Goal: Communication & Community: Participate in discussion

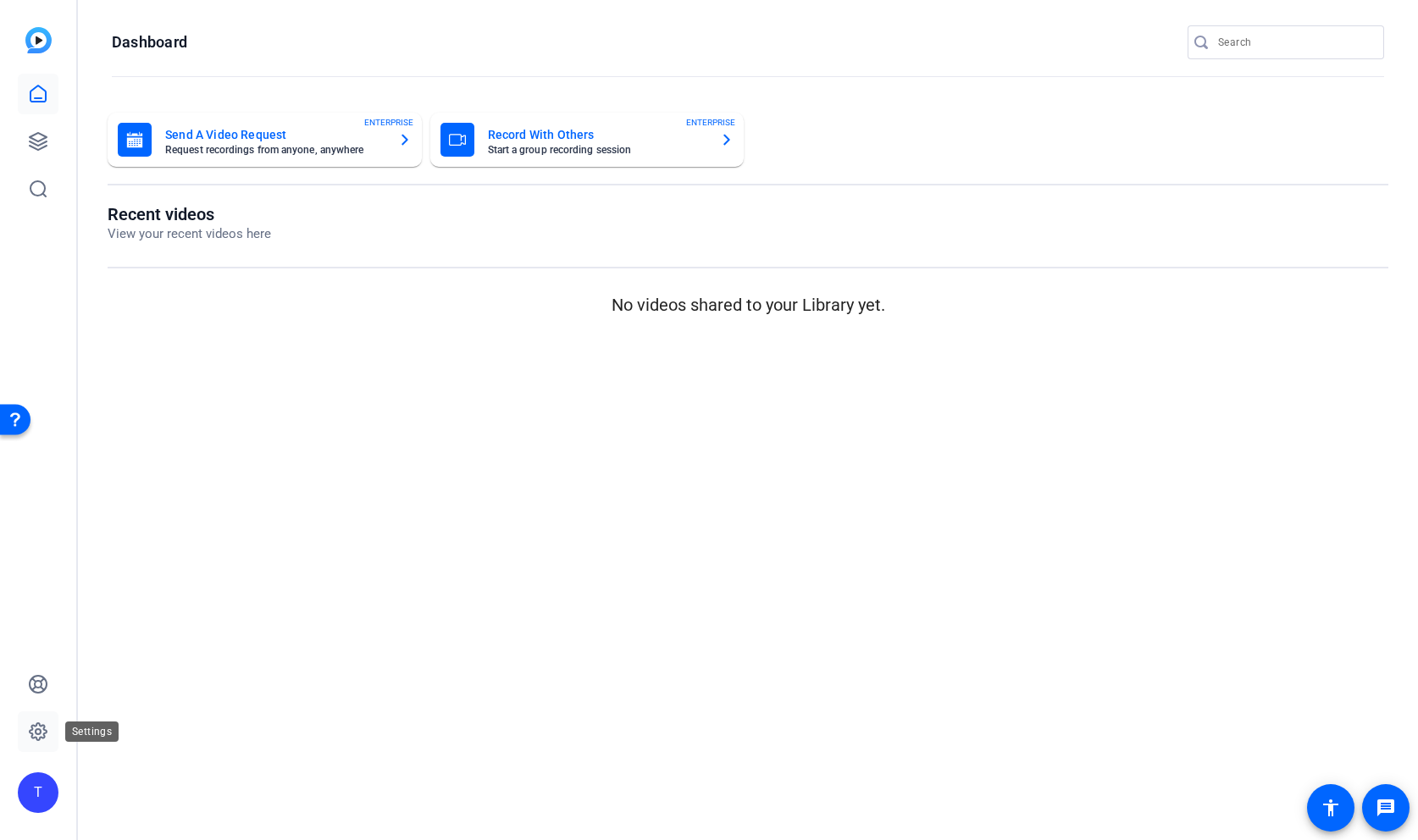
click at [33, 727] on icon at bounding box center [38, 732] width 21 height 21
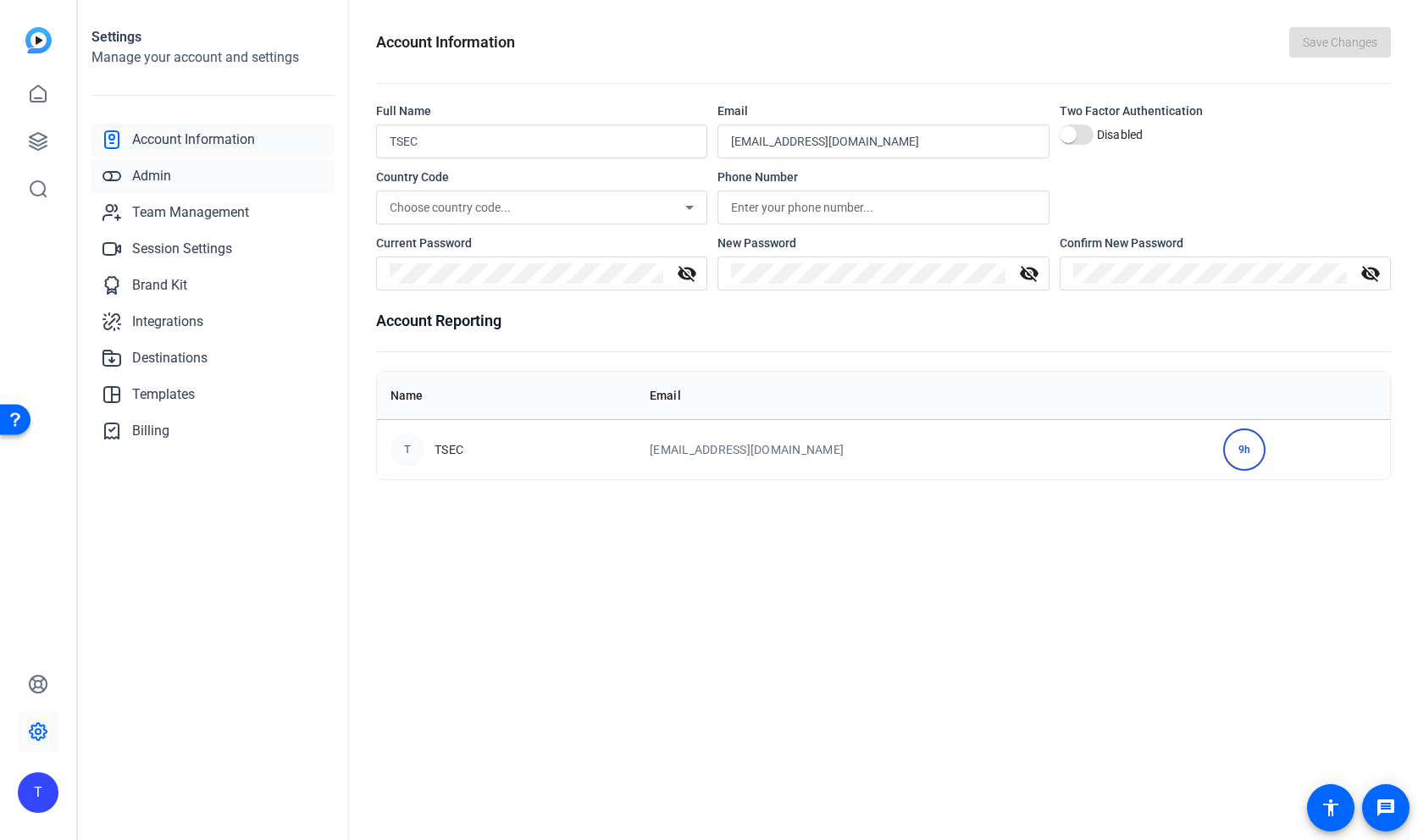
click at [151, 180] on span "Admin" at bounding box center [151, 176] width 39 height 21
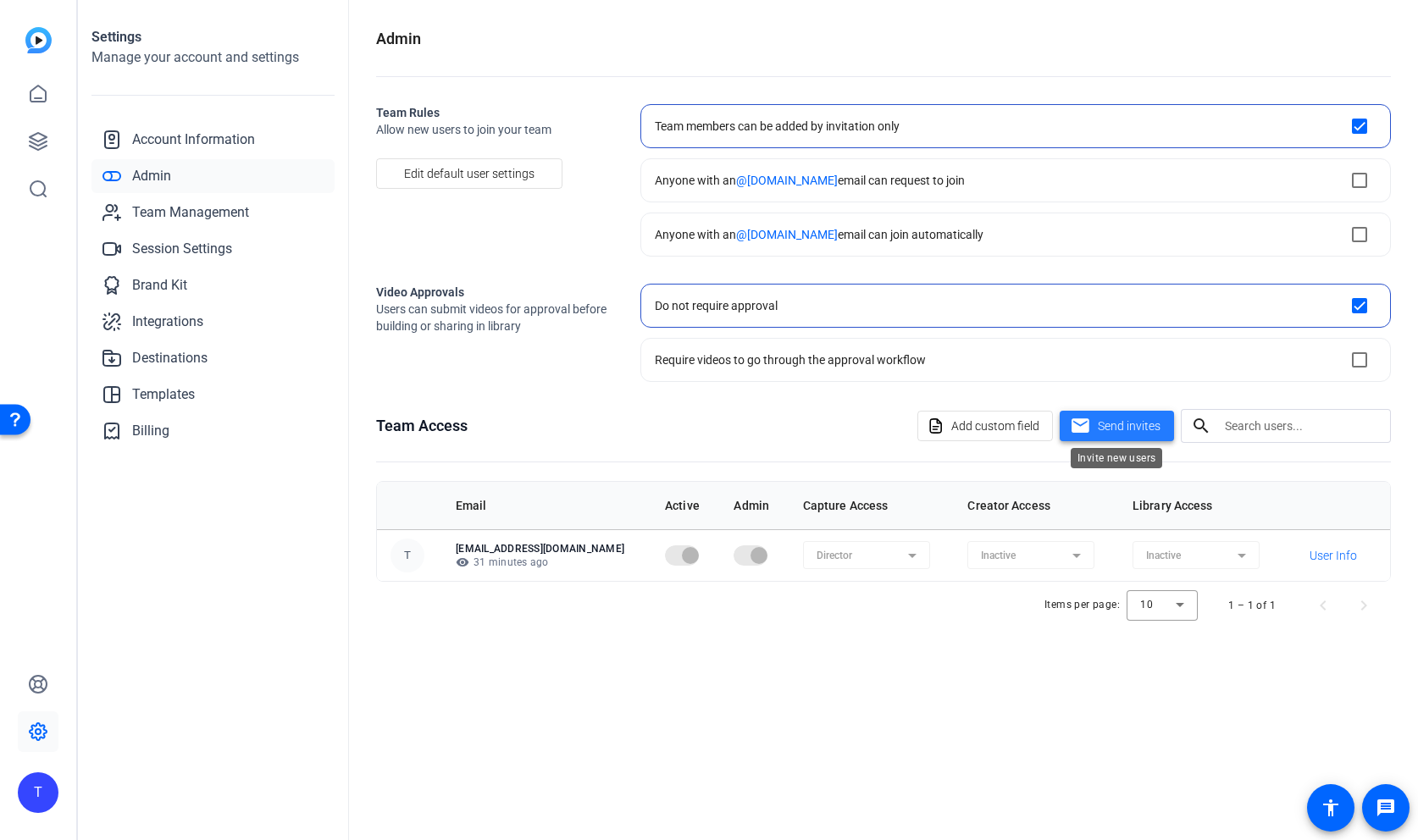
click at [1120, 421] on span "Send invites" at bounding box center [1128, 427] width 62 height 18
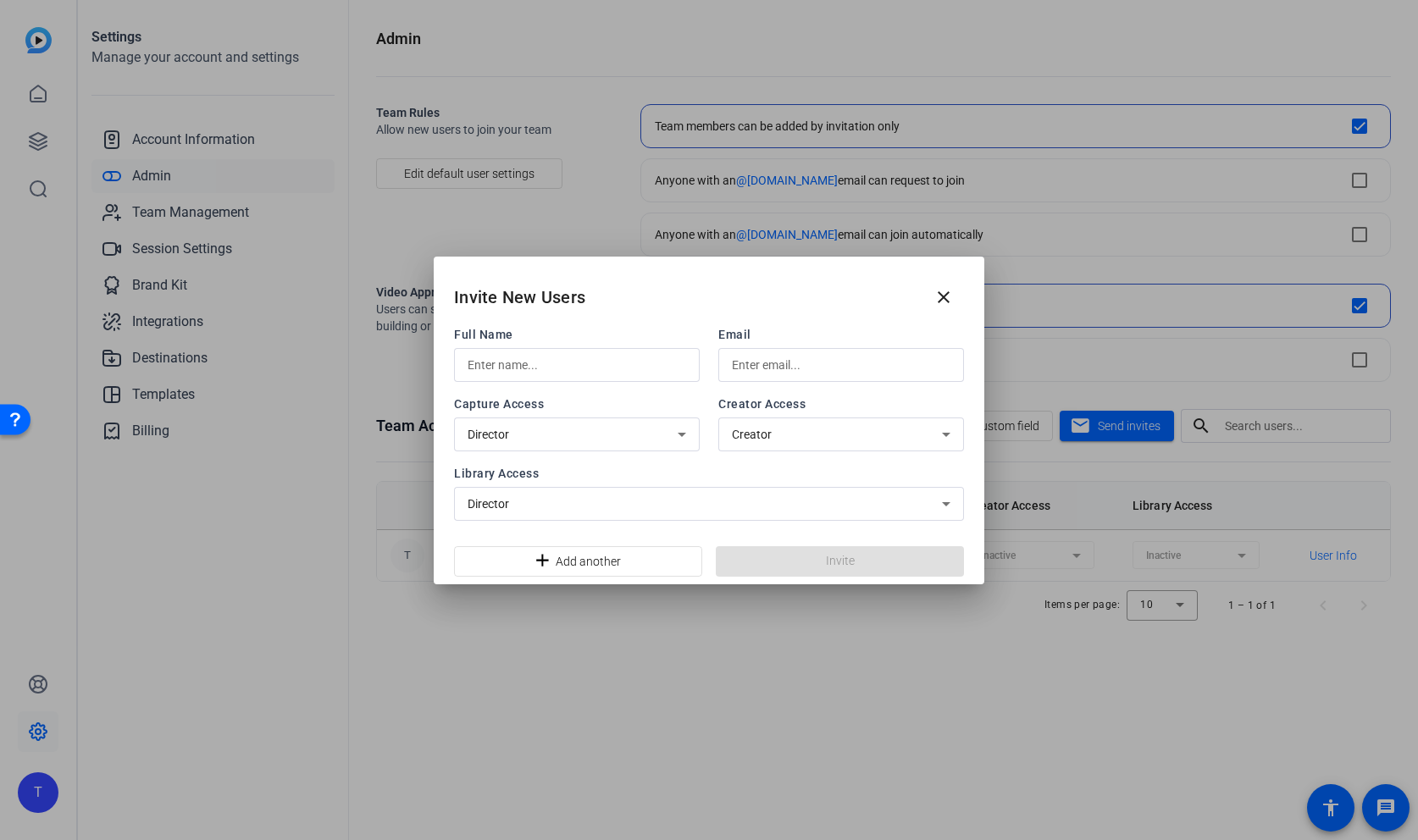
click at [562, 375] on div at bounding box center [577, 365] width 218 height 34
click at [655, 436] on div "Director" at bounding box center [572, 434] width 210 height 21
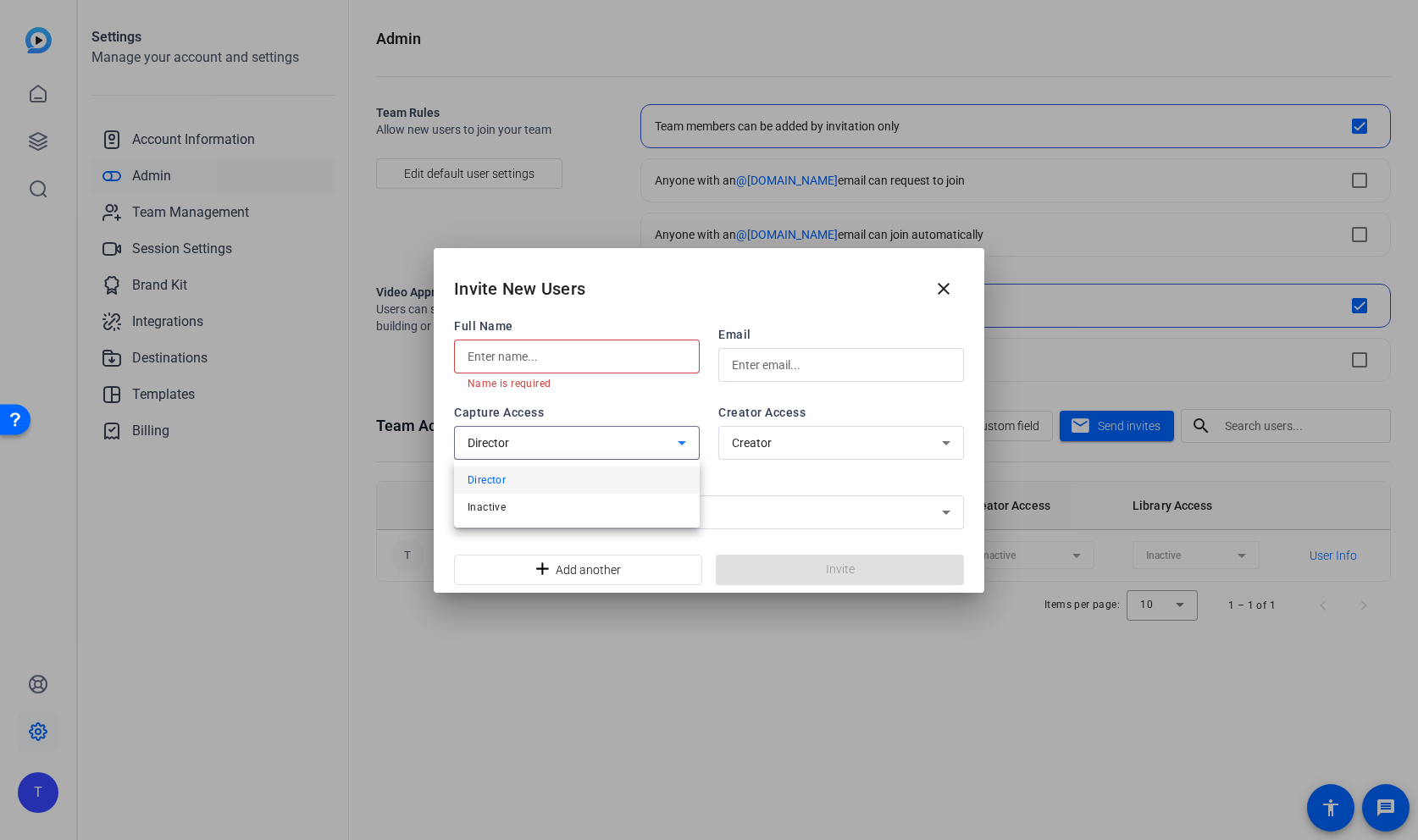
drag, startPoint x: 696, startPoint y: 297, endPoint x: 687, endPoint y: 310, distance: 15.8
click at [695, 297] on div at bounding box center [709, 420] width 1418 height 840
click at [620, 370] on div at bounding box center [577, 356] width 218 height 34
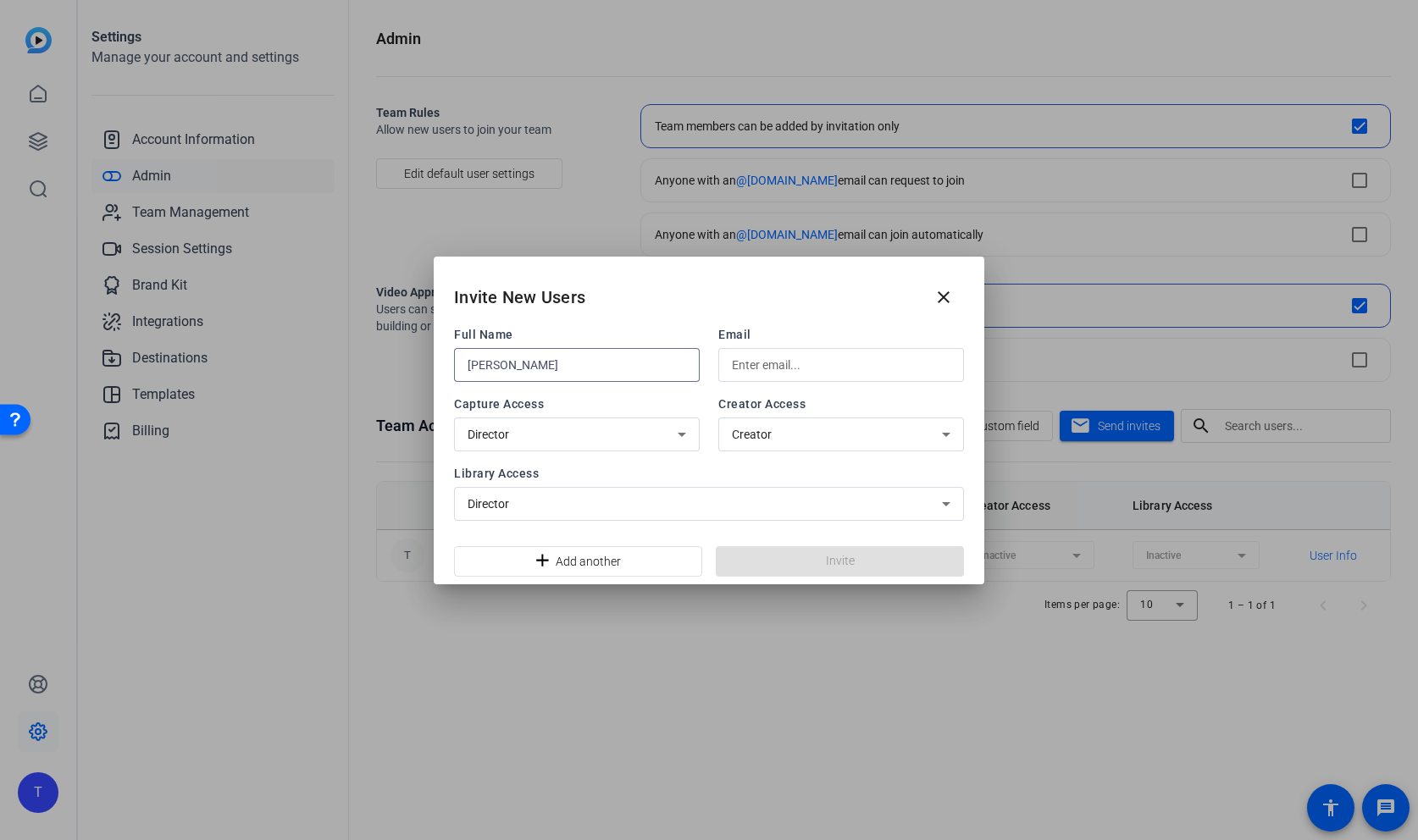
type input "kevin Moore"
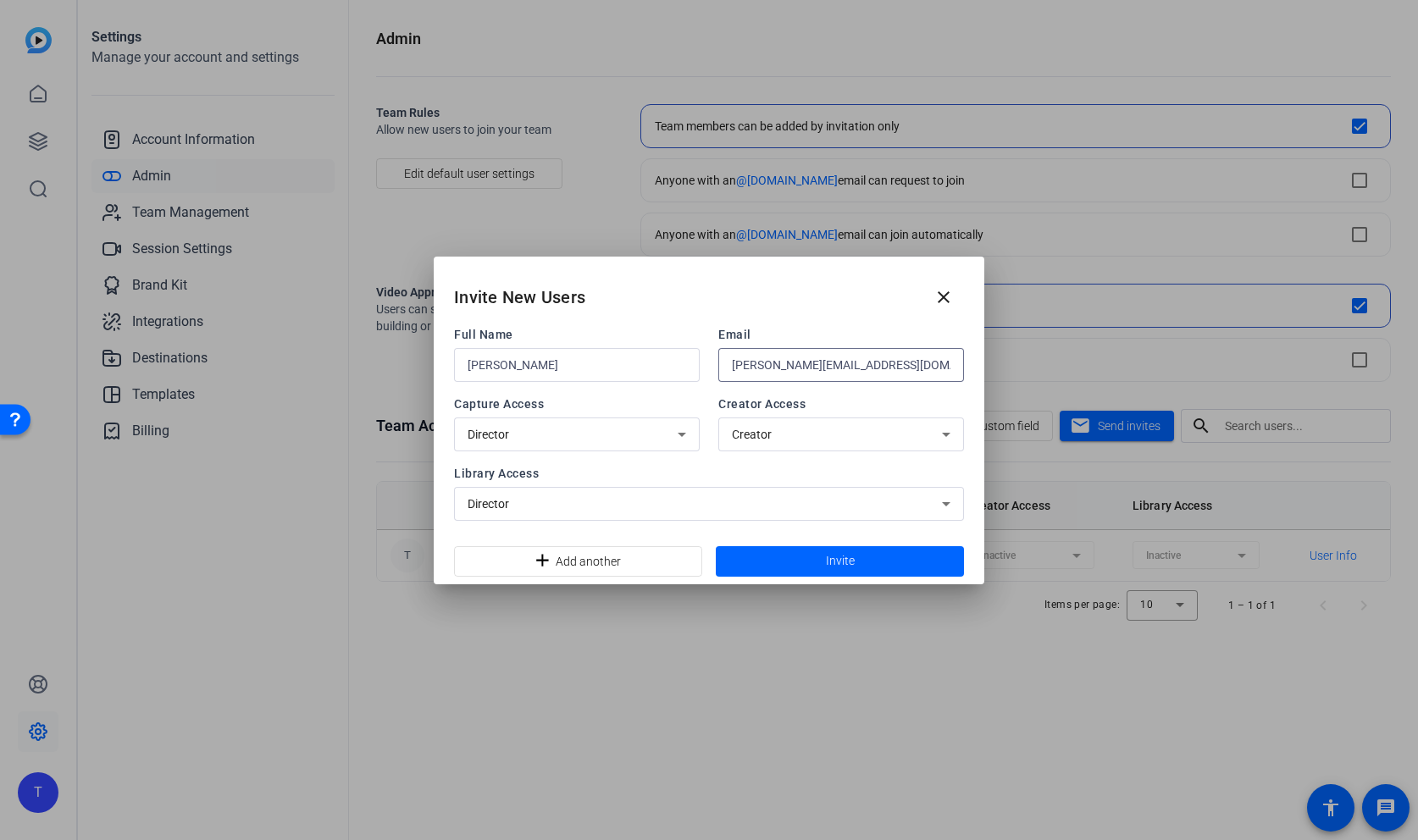
type input "kevinm@specialeventco.com"
click at [751, 270] on div "Invite New Users close" at bounding box center [709, 291] width 551 height 69
click at [857, 558] on span at bounding box center [839, 561] width 248 height 41
drag, startPoint x: 945, startPoint y: 297, endPoint x: 657, endPoint y: 336, distance: 290.6
click at [0, 0] on openreel-invite-users-dialog "Invite New Users close Full Name kevin Moore Email kevinm@specialeventco.com Ca…" at bounding box center [0, 0] width 0 height 0
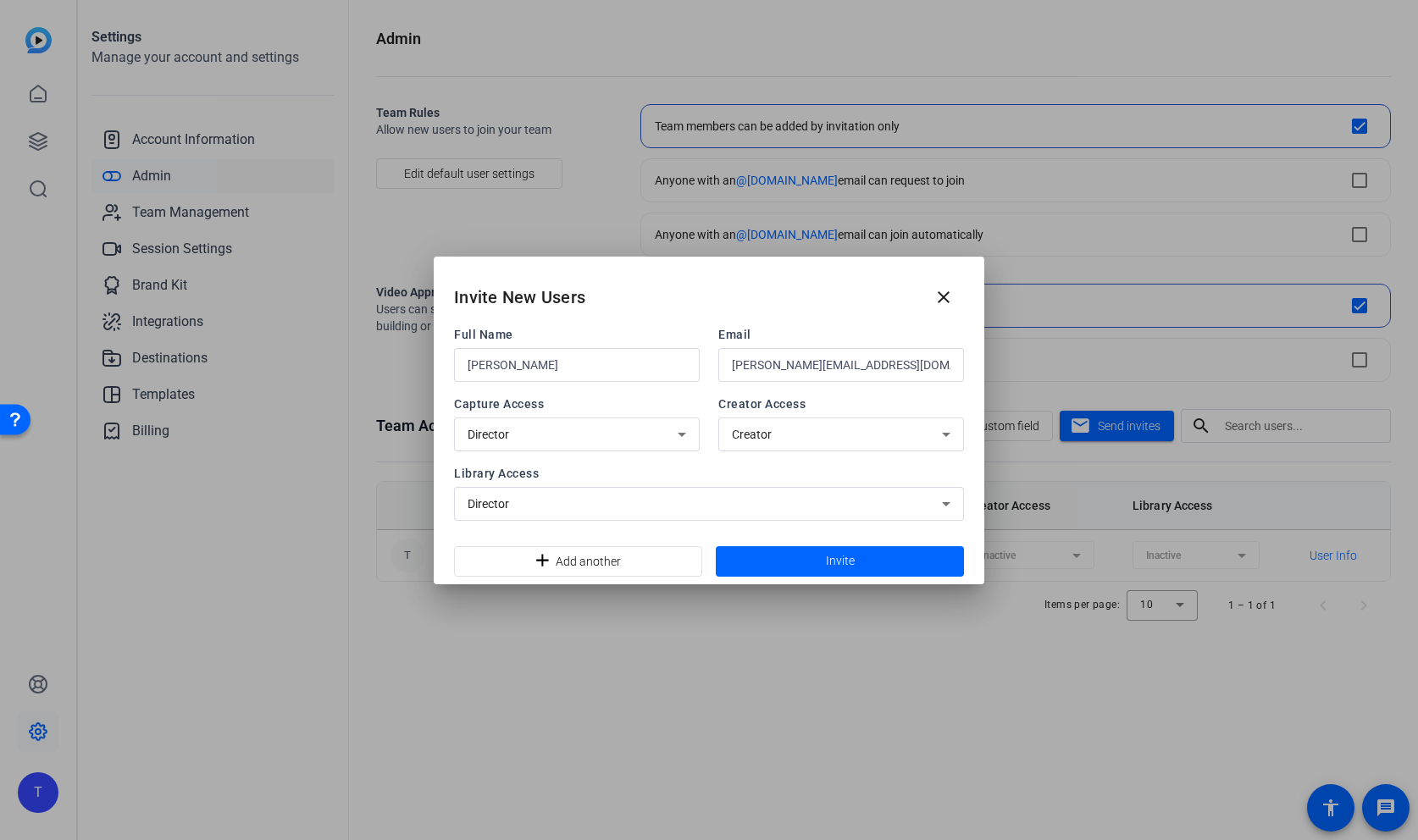
click at [634, 364] on input "kevin Moore" at bounding box center [577, 365] width 218 height 21
click at [635, 364] on input "kevin Moore" at bounding box center [577, 365] width 218 height 21
type input "Hunter Gray"
type input "huntersgray@mac.com"
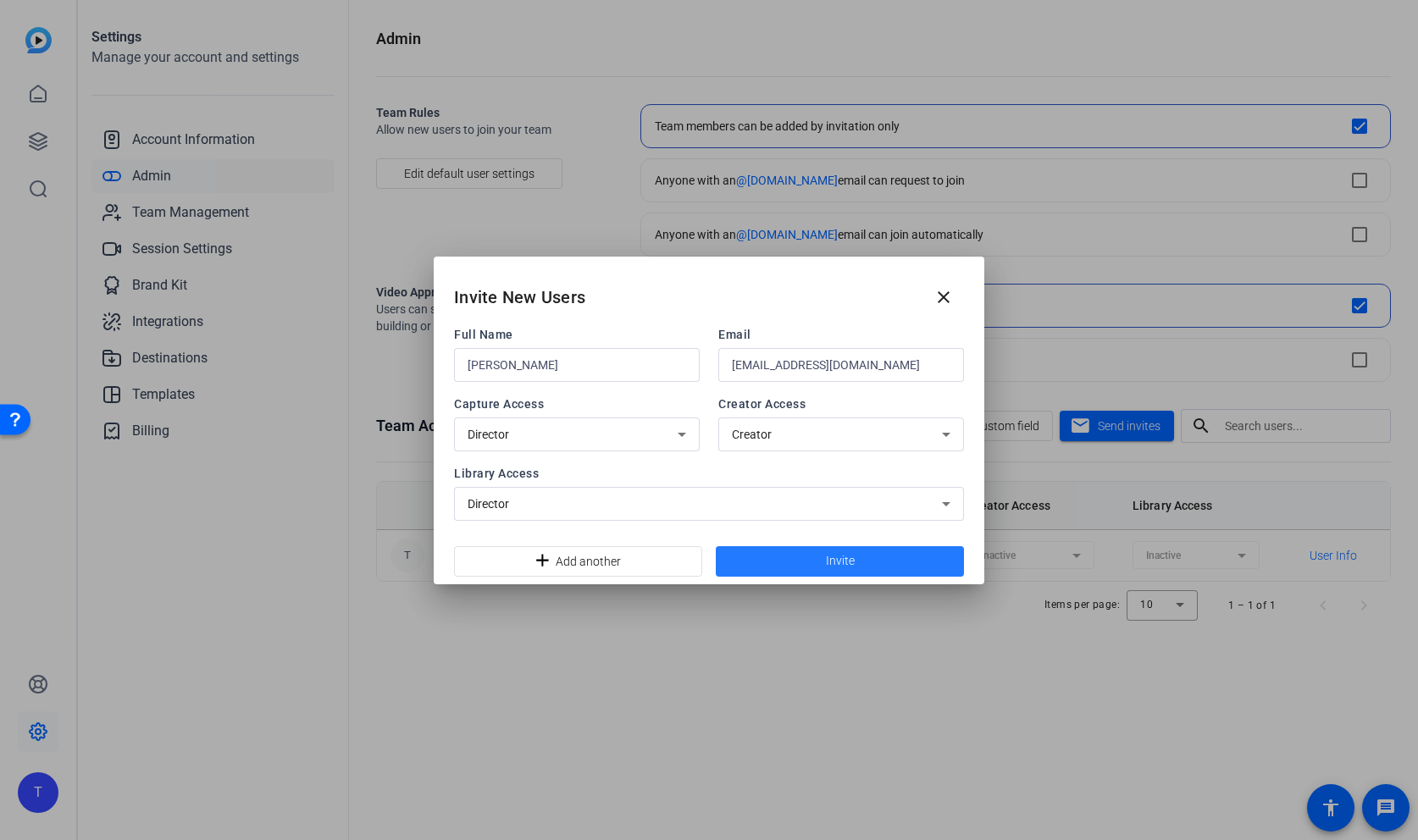
click at [821, 559] on span at bounding box center [839, 561] width 248 height 41
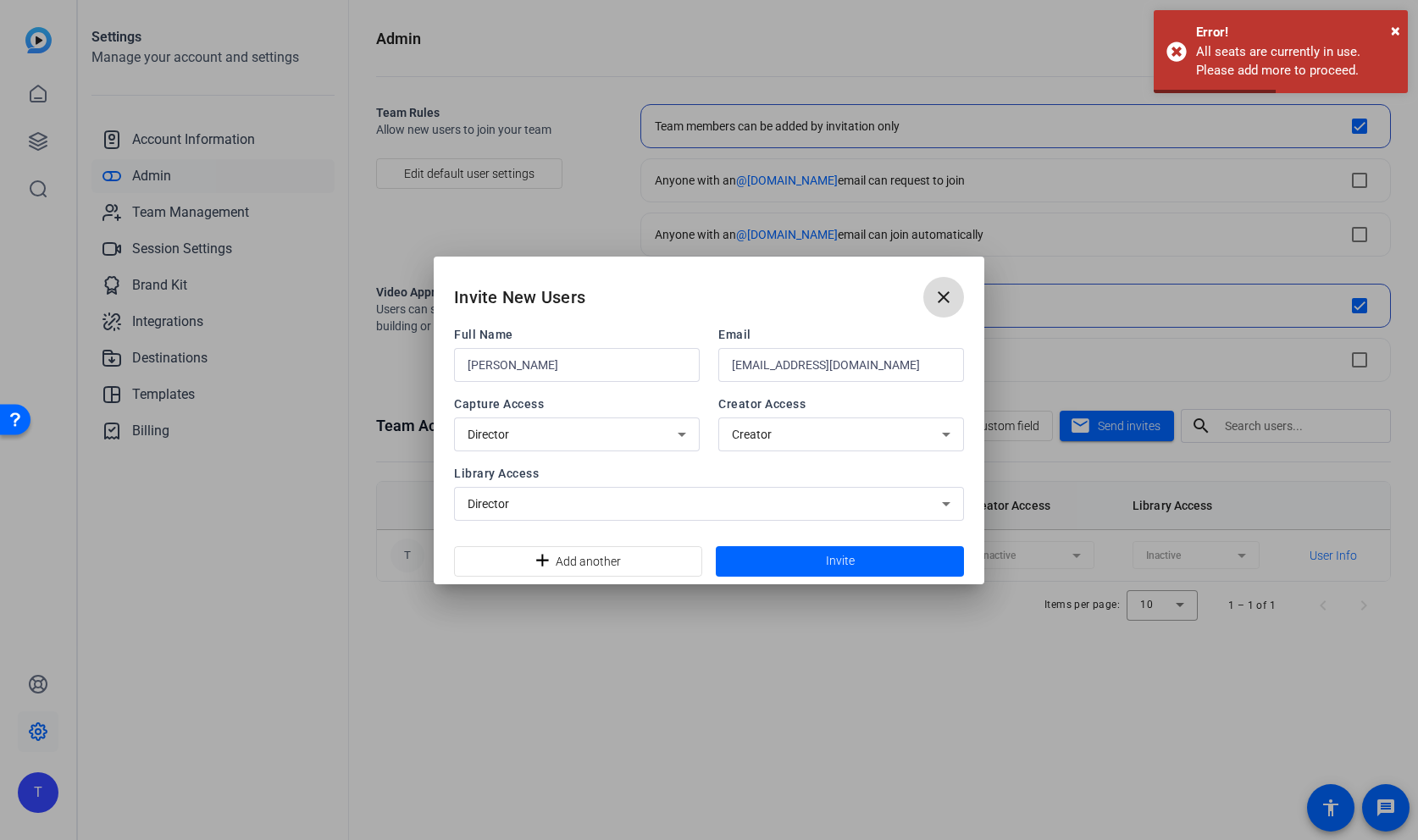
click at [949, 298] on mat-icon "close" at bounding box center [943, 297] width 21 height 21
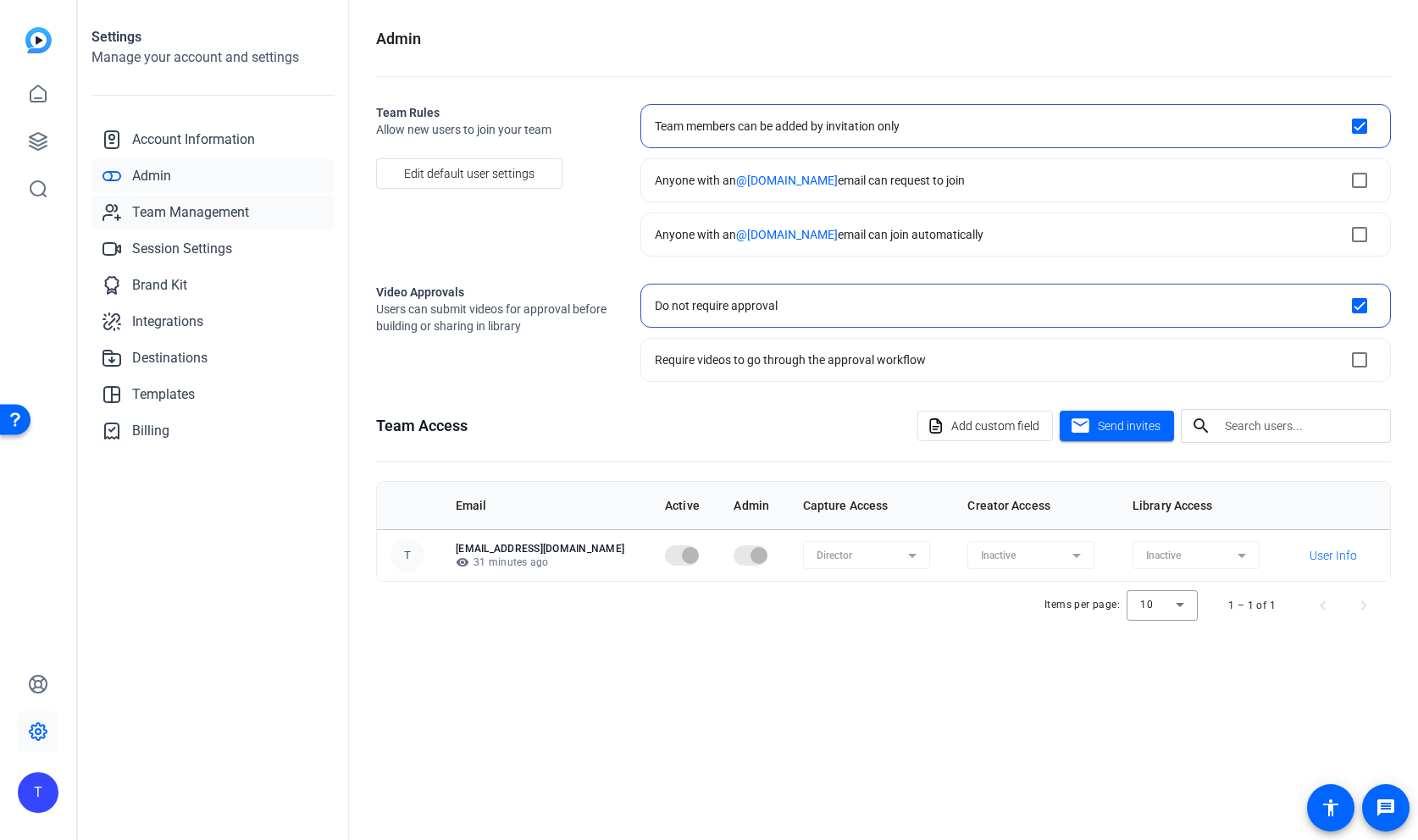
click at [187, 208] on span "Team Management" at bounding box center [190, 212] width 117 height 21
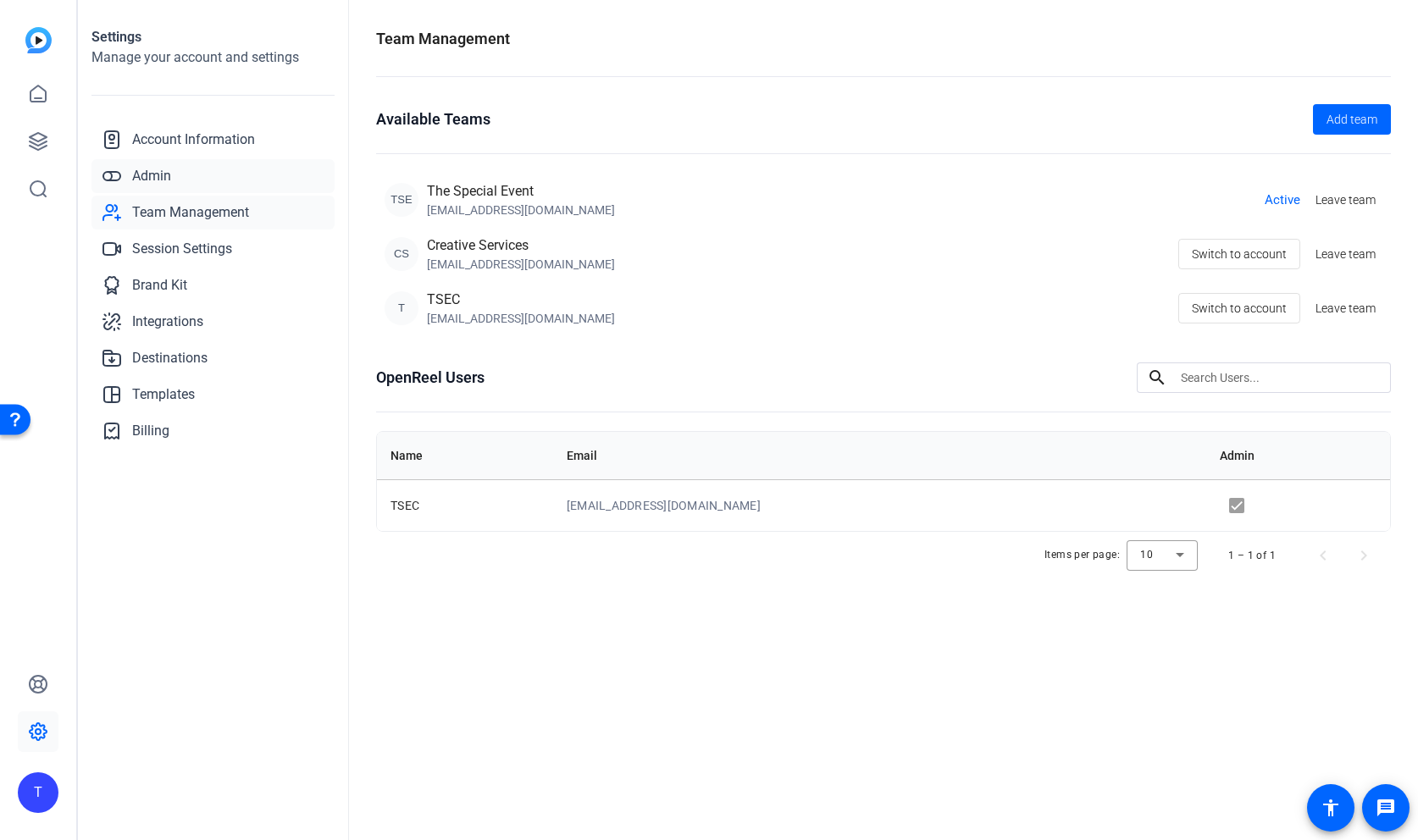
click at [161, 172] on span "Admin" at bounding box center [151, 176] width 39 height 21
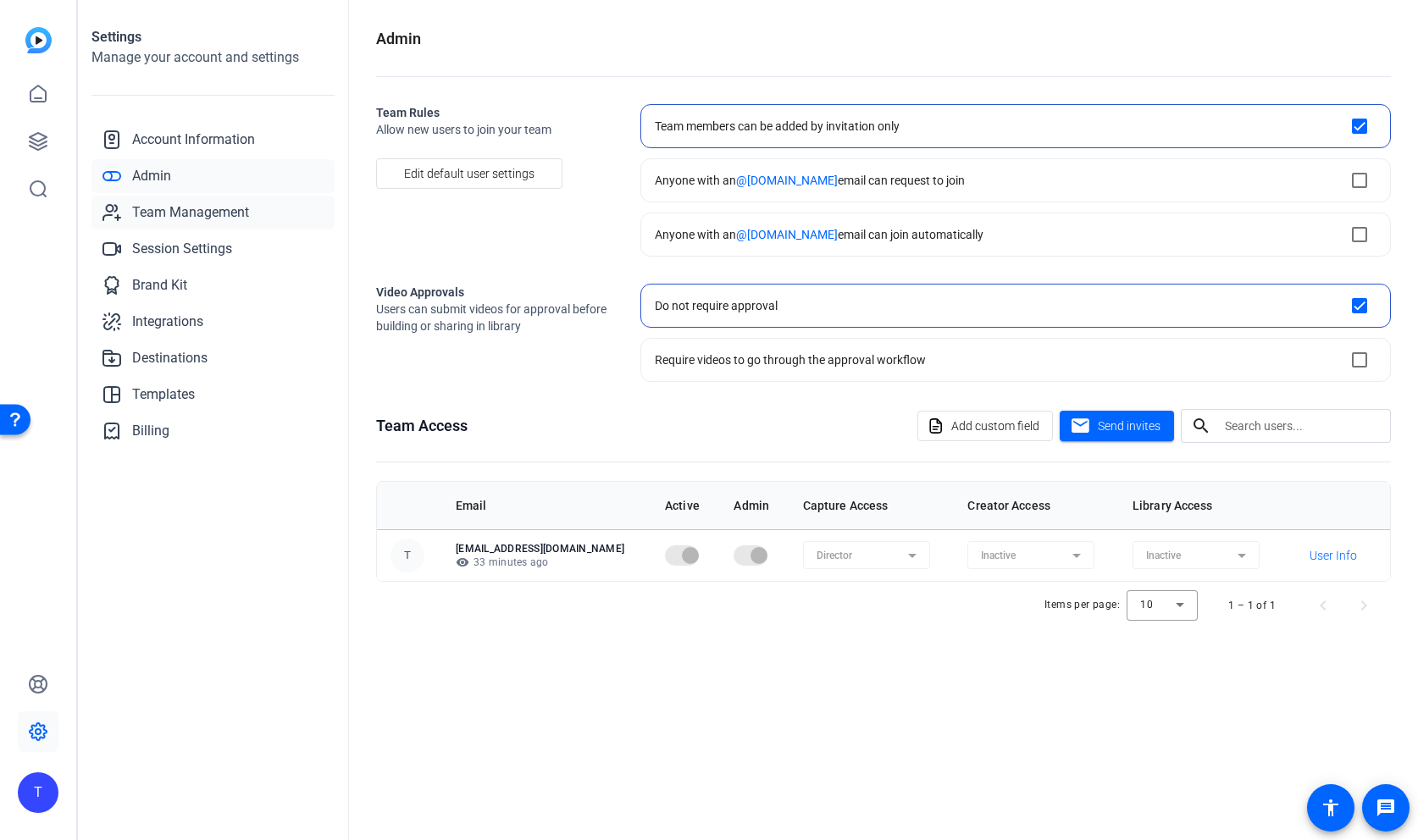
click at [162, 208] on span "Team Management" at bounding box center [190, 212] width 117 height 21
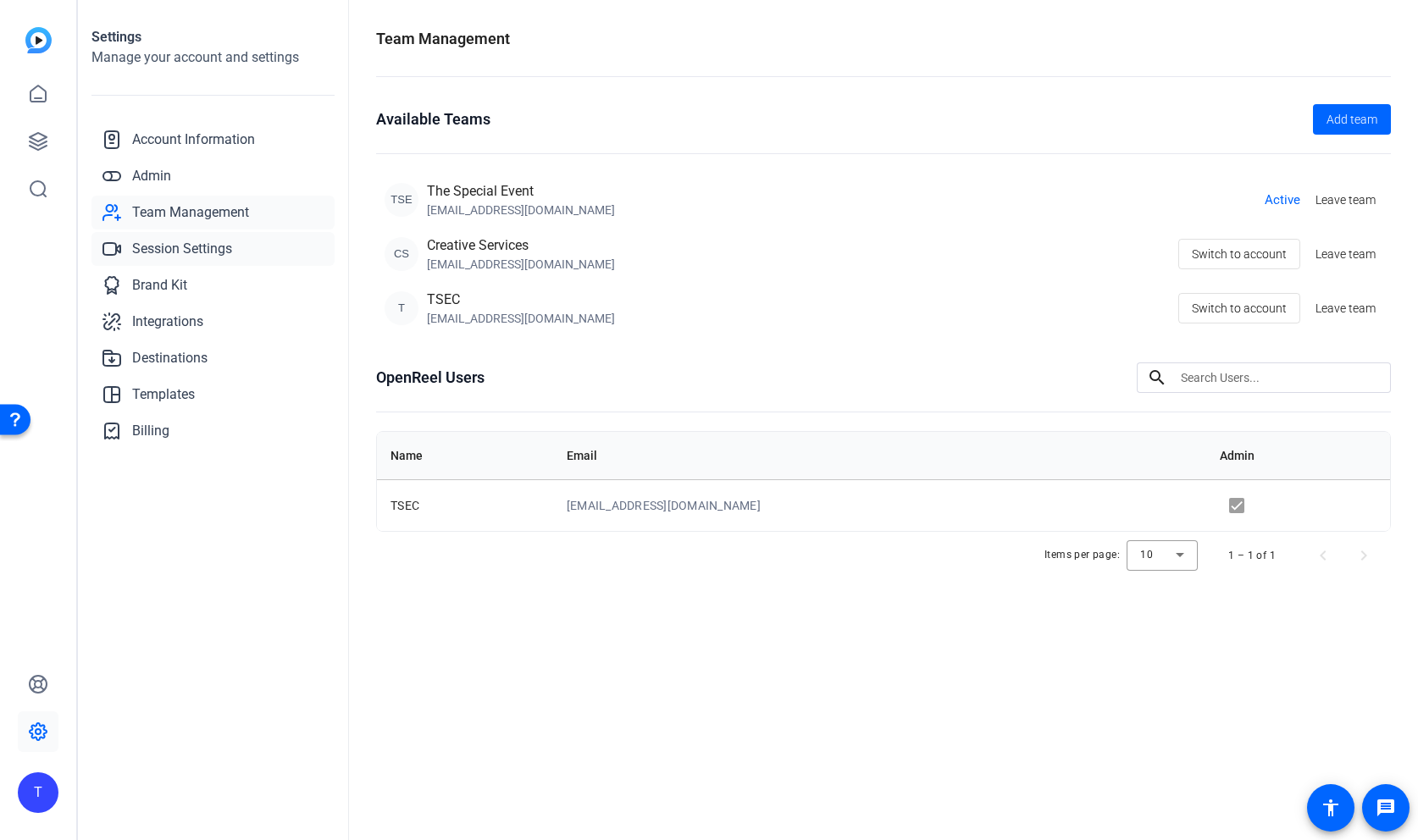
click at [170, 246] on span "Session Settings" at bounding box center [181, 249] width 100 height 21
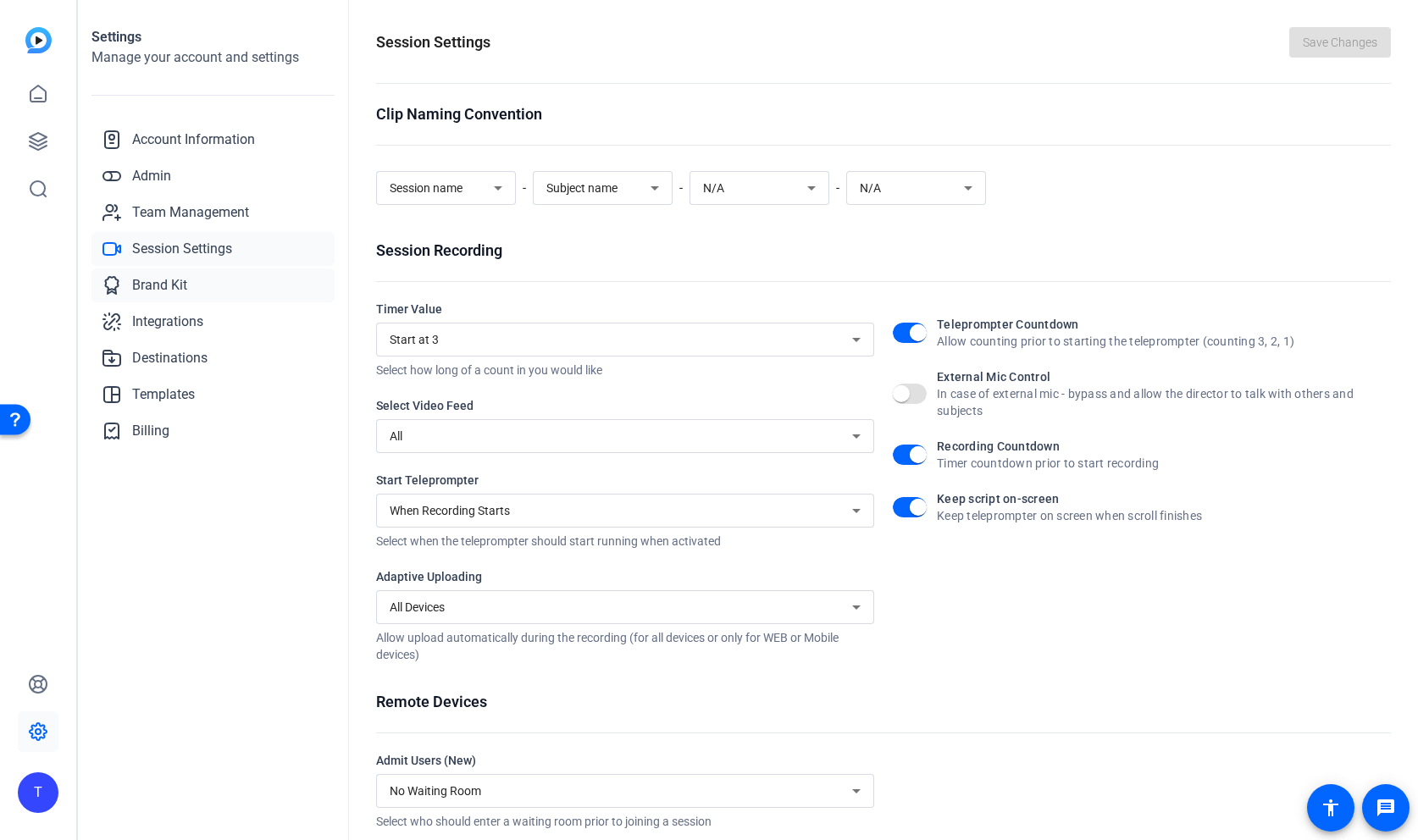
click at [161, 287] on span "Brand Kit" at bounding box center [159, 285] width 55 height 21
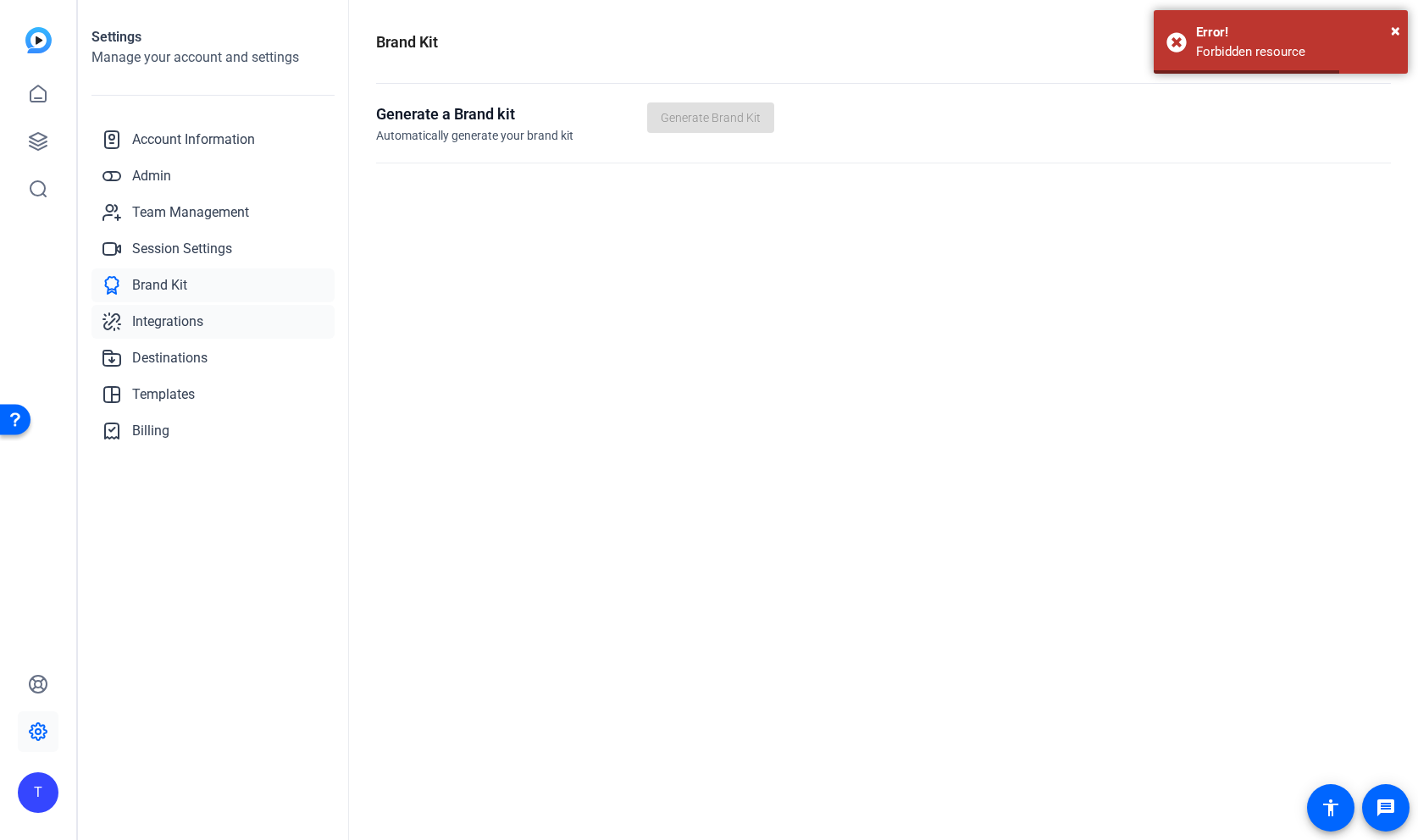
click at [168, 323] on span "Integrations" at bounding box center [167, 321] width 71 height 21
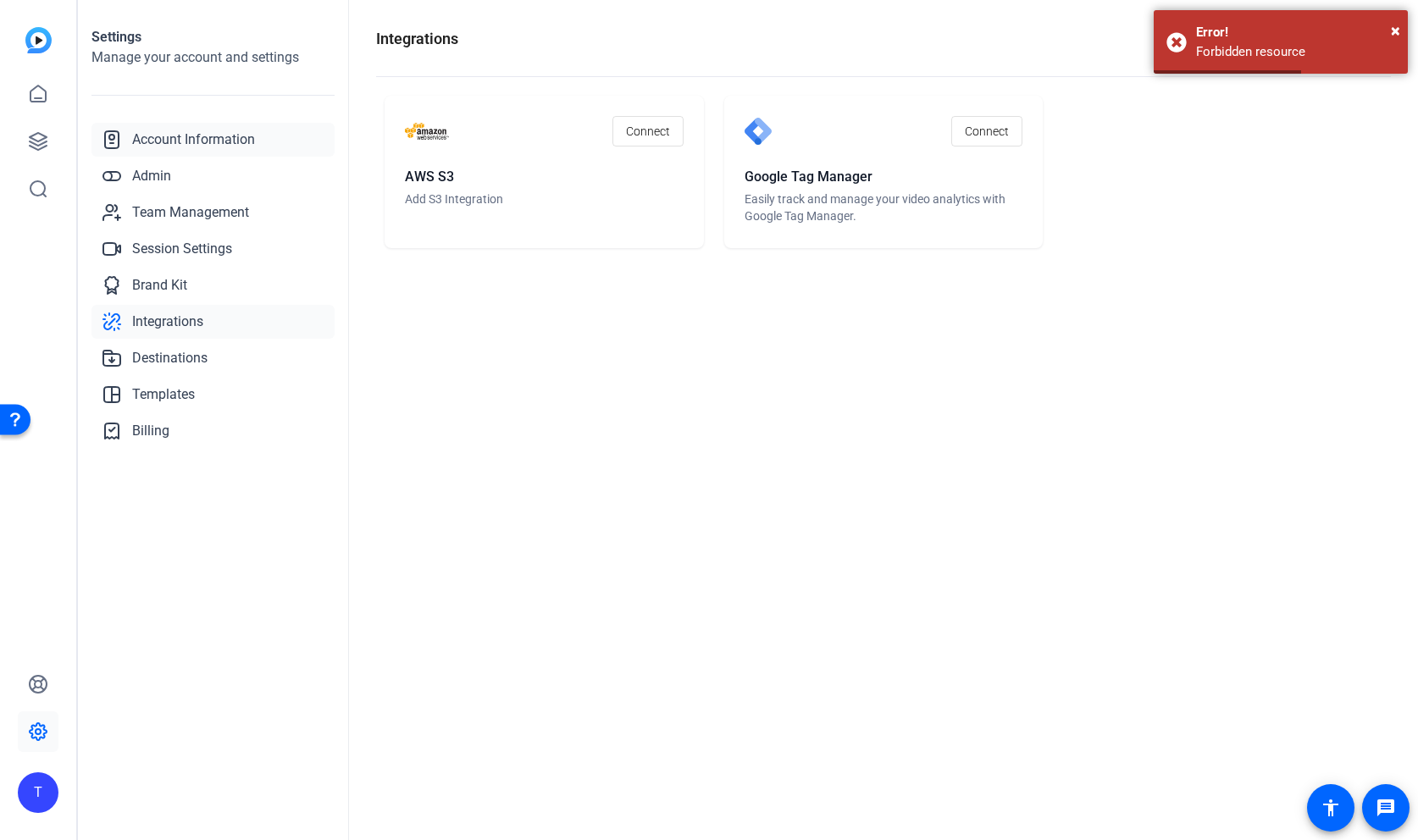
click at [150, 141] on span "Account Information" at bounding box center [193, 140] width 123 height 21
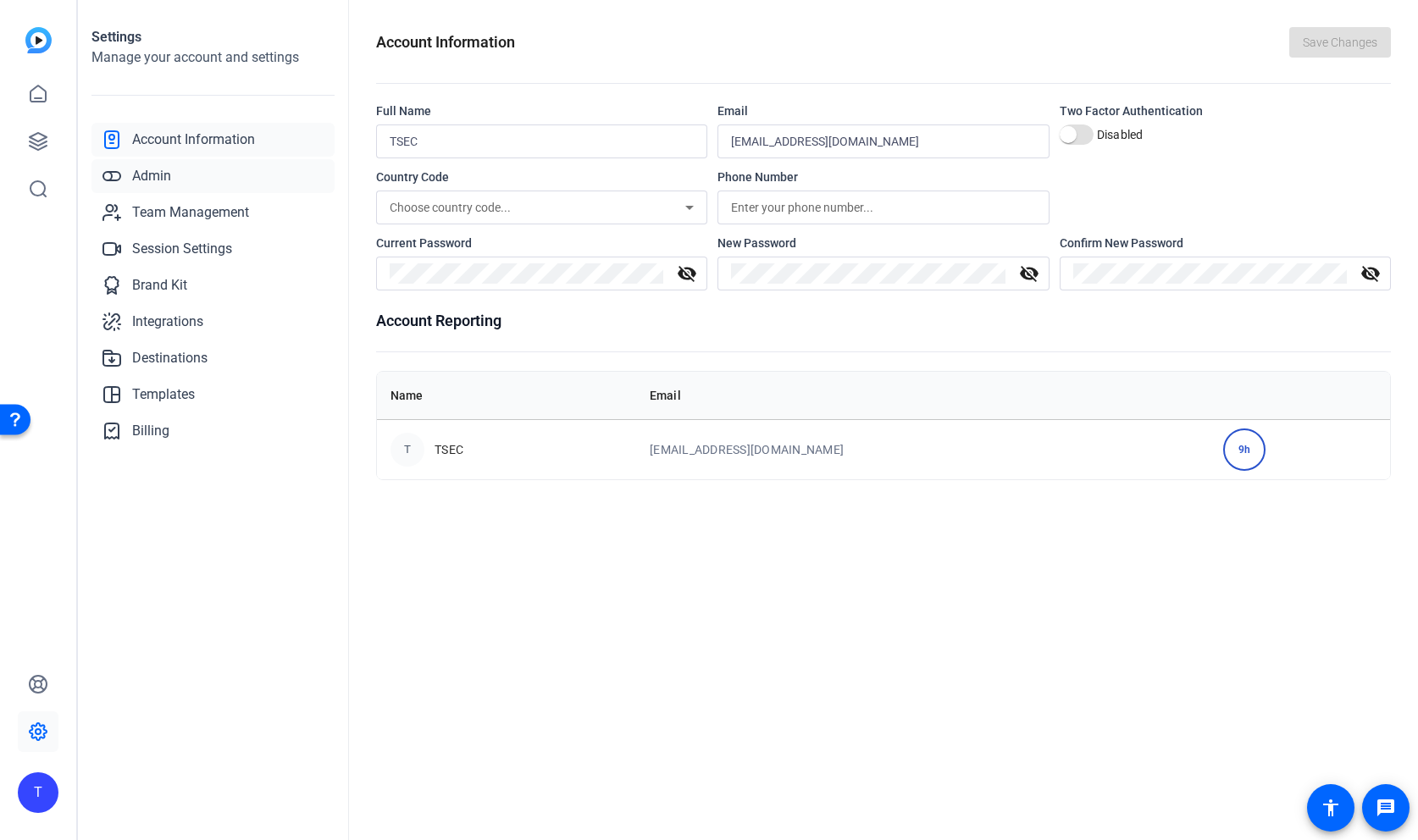
click at [157, 173] on span "Admin" at bounding box center [151, 176] width 39 height 21
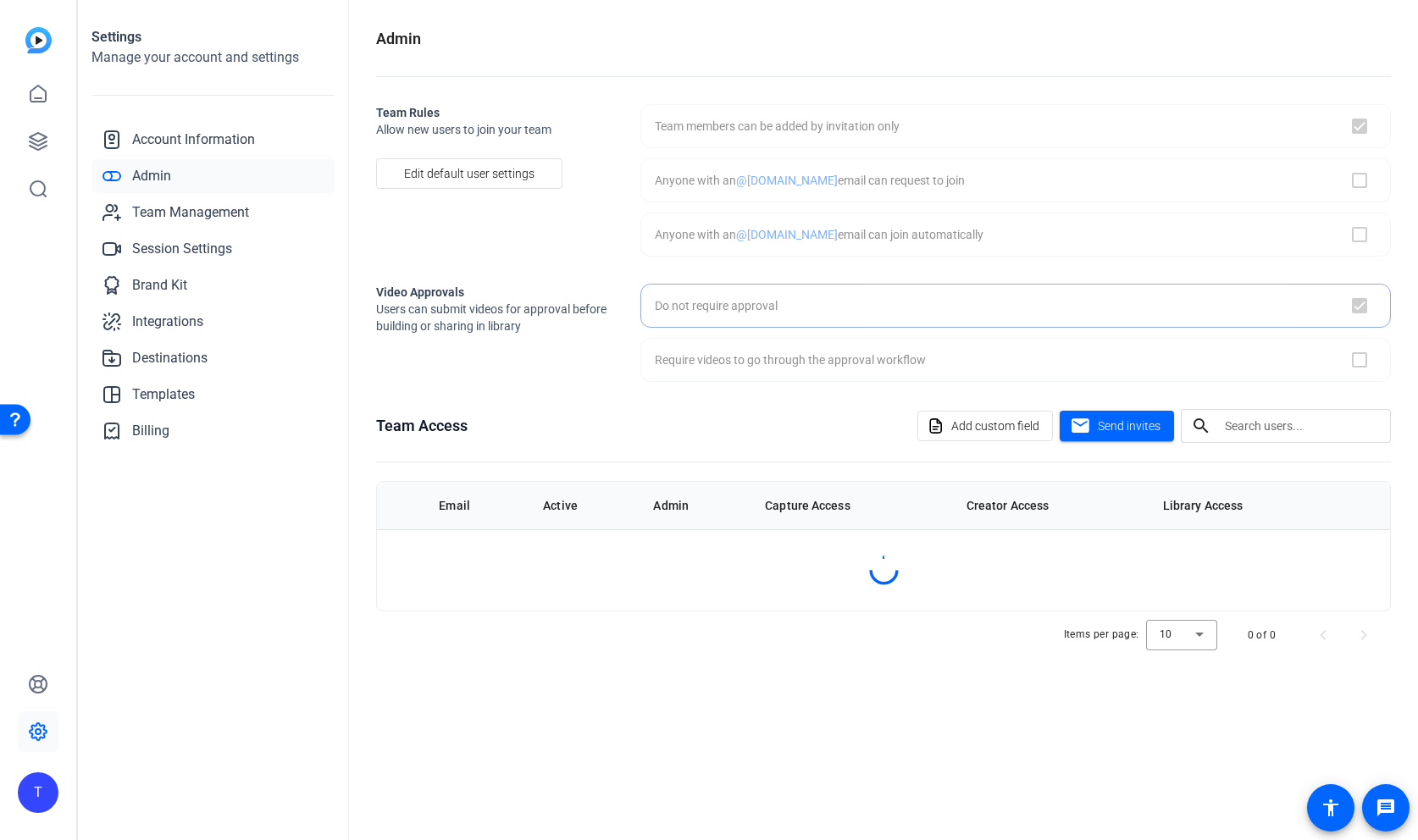
checkbox input "true"
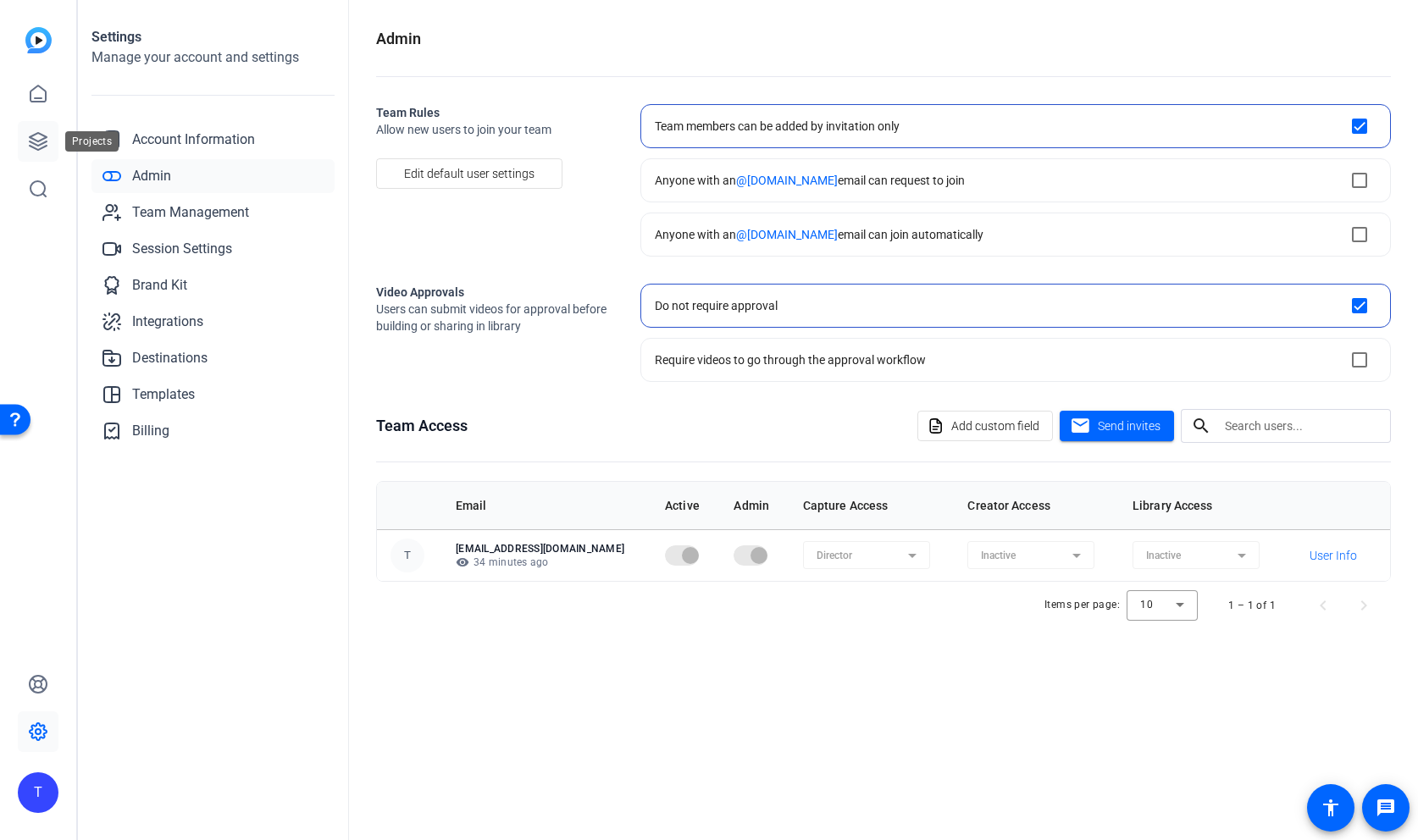
click at [42, 139] on icon at bounding box center [38, 141] width 17 height 17
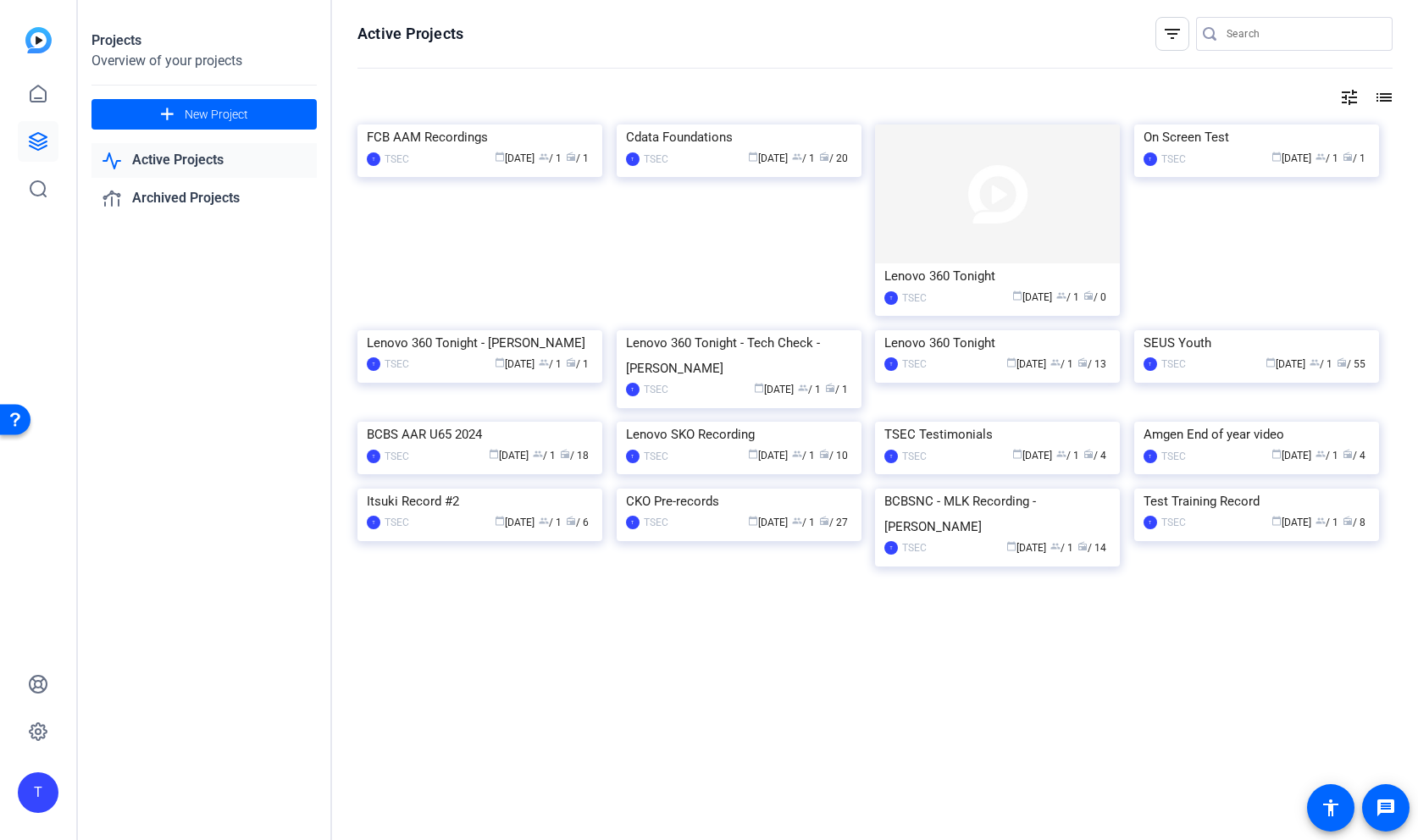
click at [568, 125] on img at bounding box center [479, 125] width 245 height 0
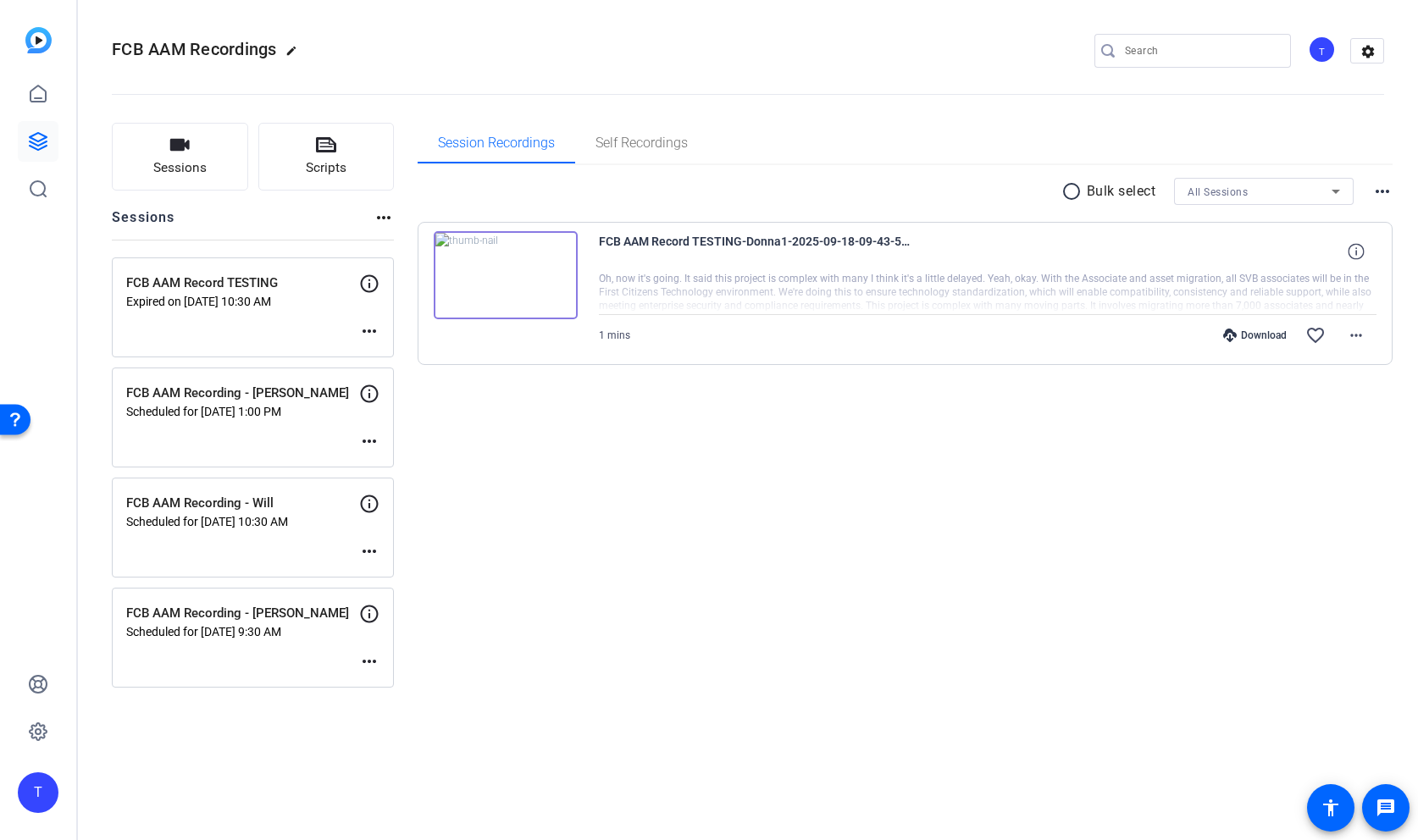
click at [371, 660] on mat-icon "more_horiz" at bounding box center [369, 661] width 21 height 21
click at [423, 686] on span "Edit Session" at bounding box center [411, 687] width 77 height 21
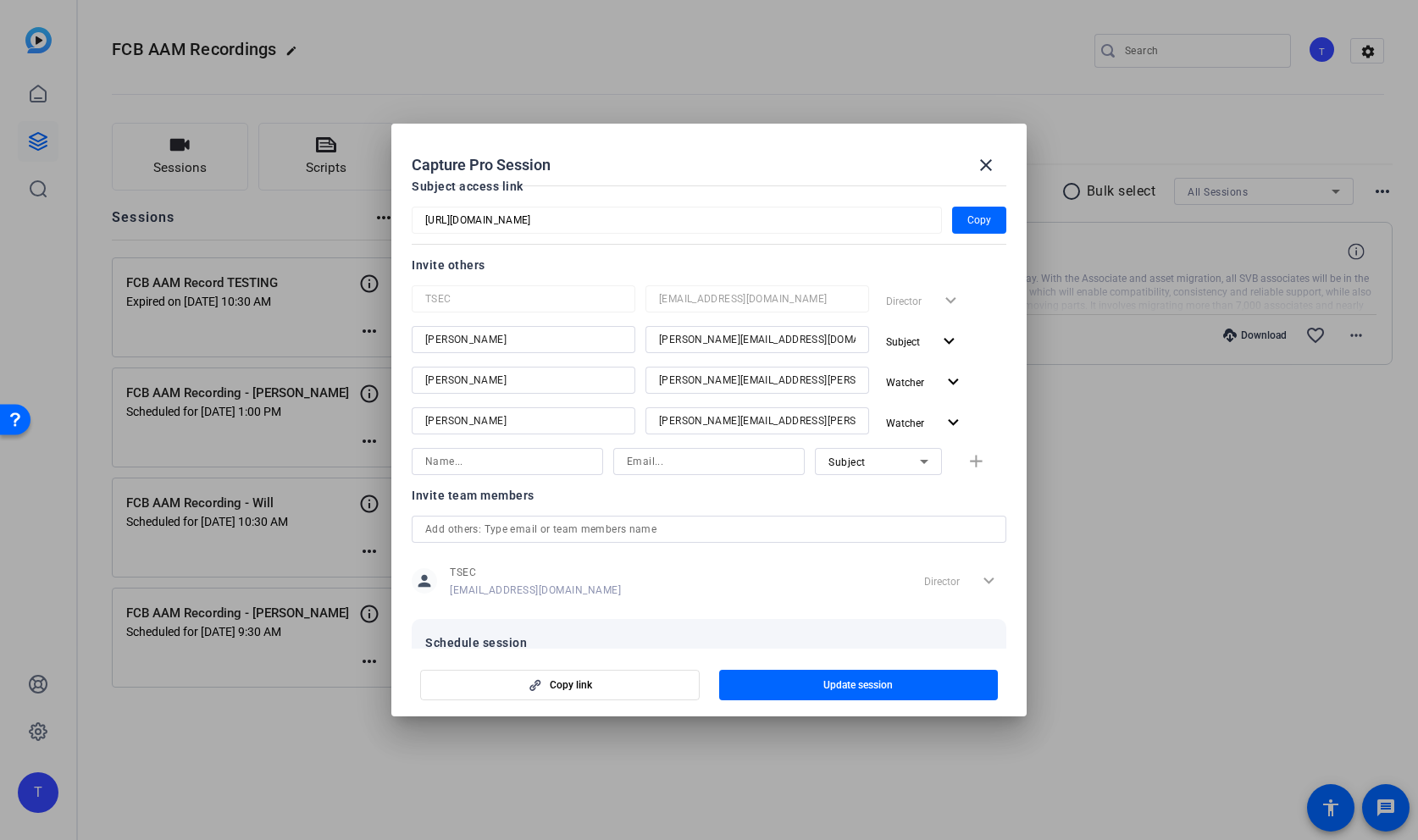
scroll to position [159, 0]
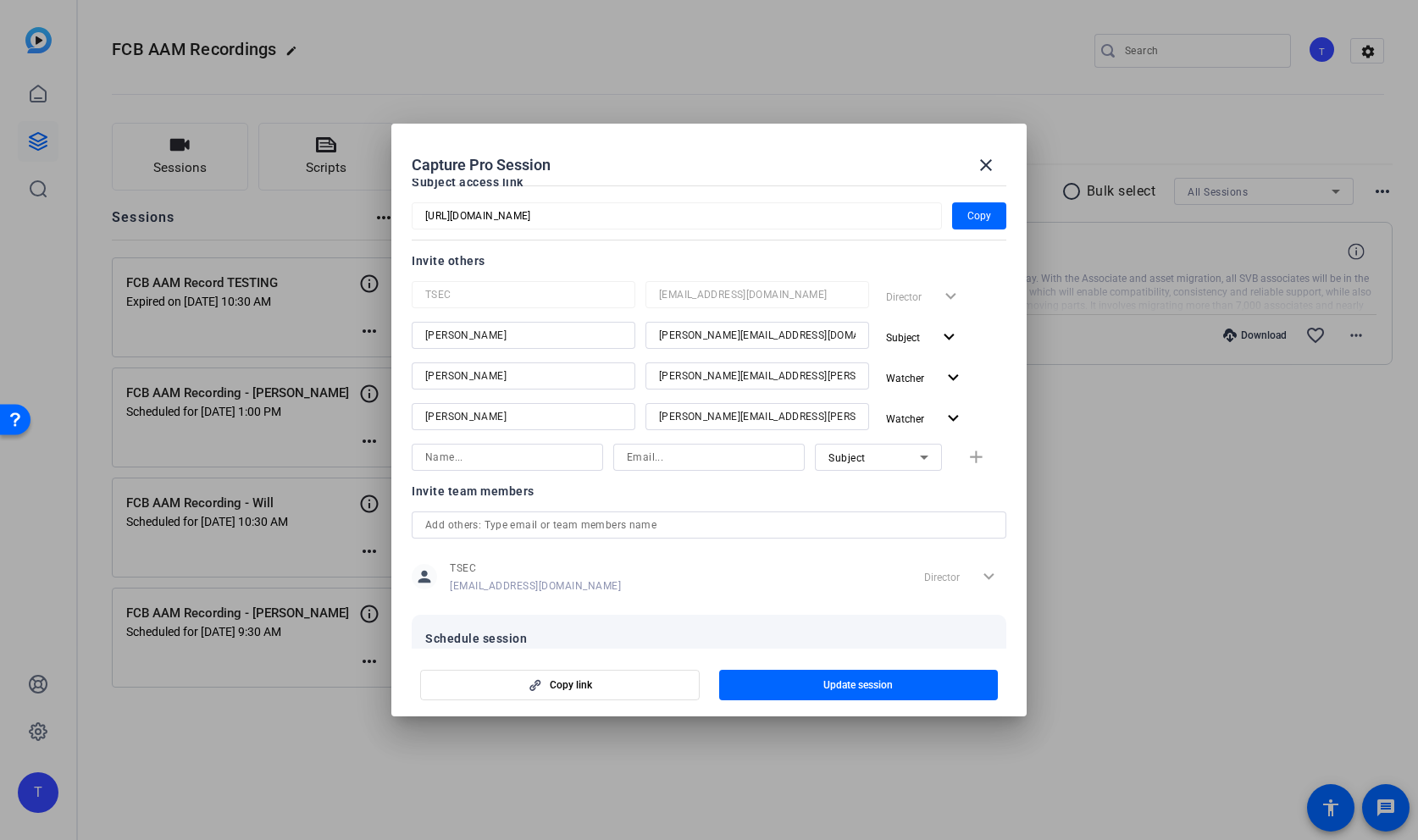
click at [455, 454] on input at bounding box center [507, 457] width 164 height 21
type input "Hunter Gray"
type input "huntersgray@mac.com"
click at [917, 456] on icon at bounding box center [924, 457] width 21 height 21
click at [882, 492] on span "Collaborator" at bounding box center [859, 491] width 62 height 21
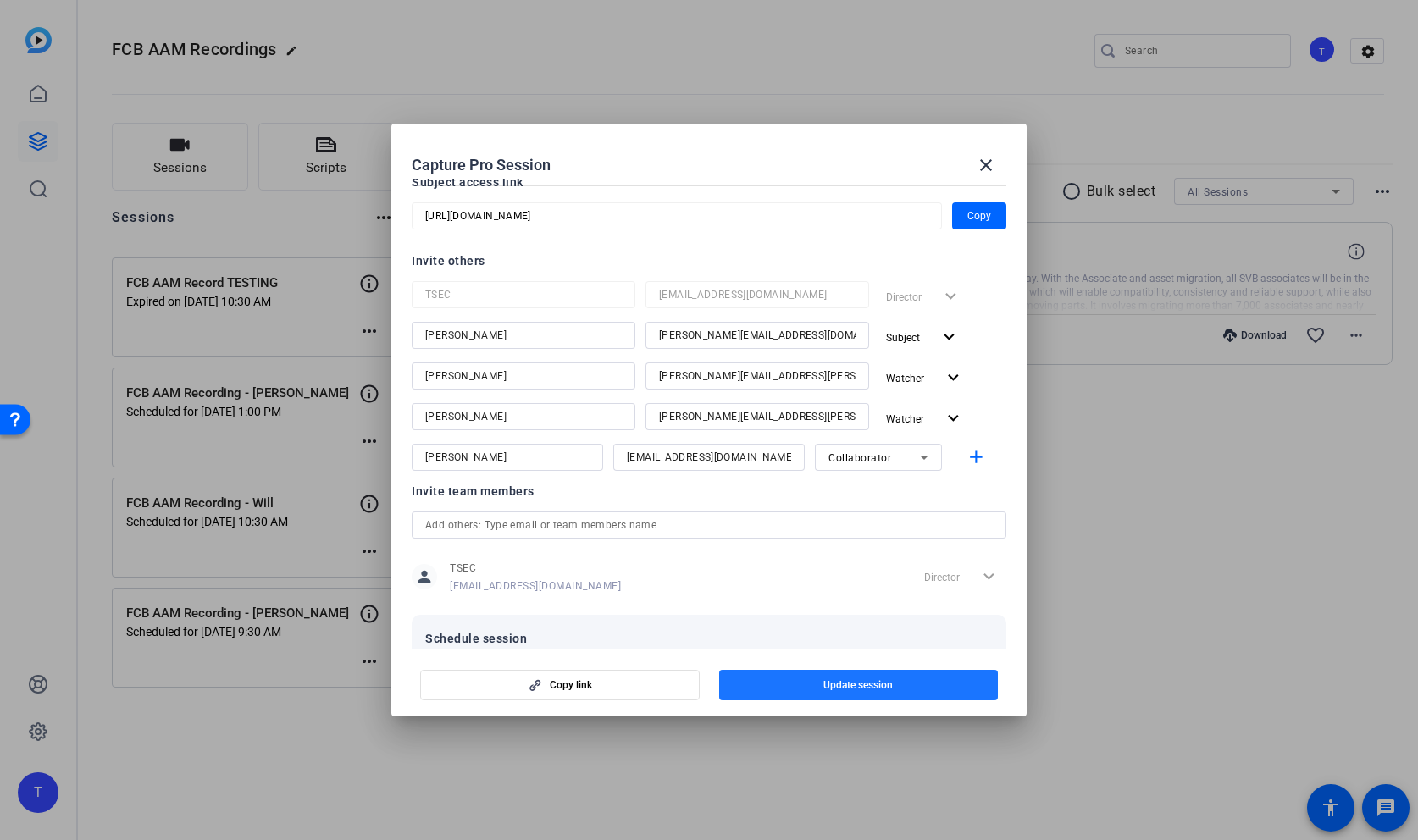
click at [835, 682] on span "Update session" at bounding box center [857, 685] width 70 height 14
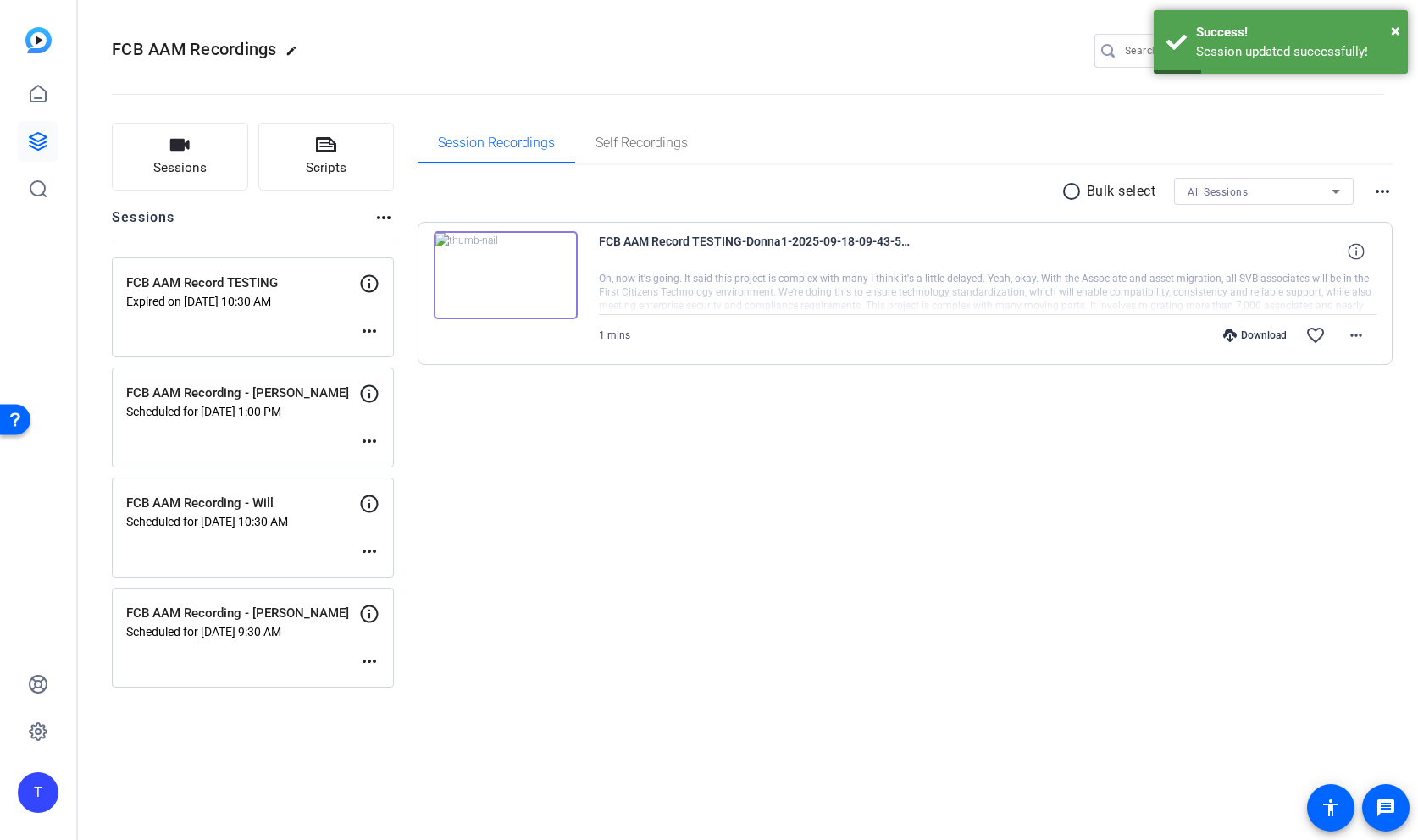
click at [366, 549] on mat-icon "more_horiz" at bounding box center [369, 551] width 21 height 21
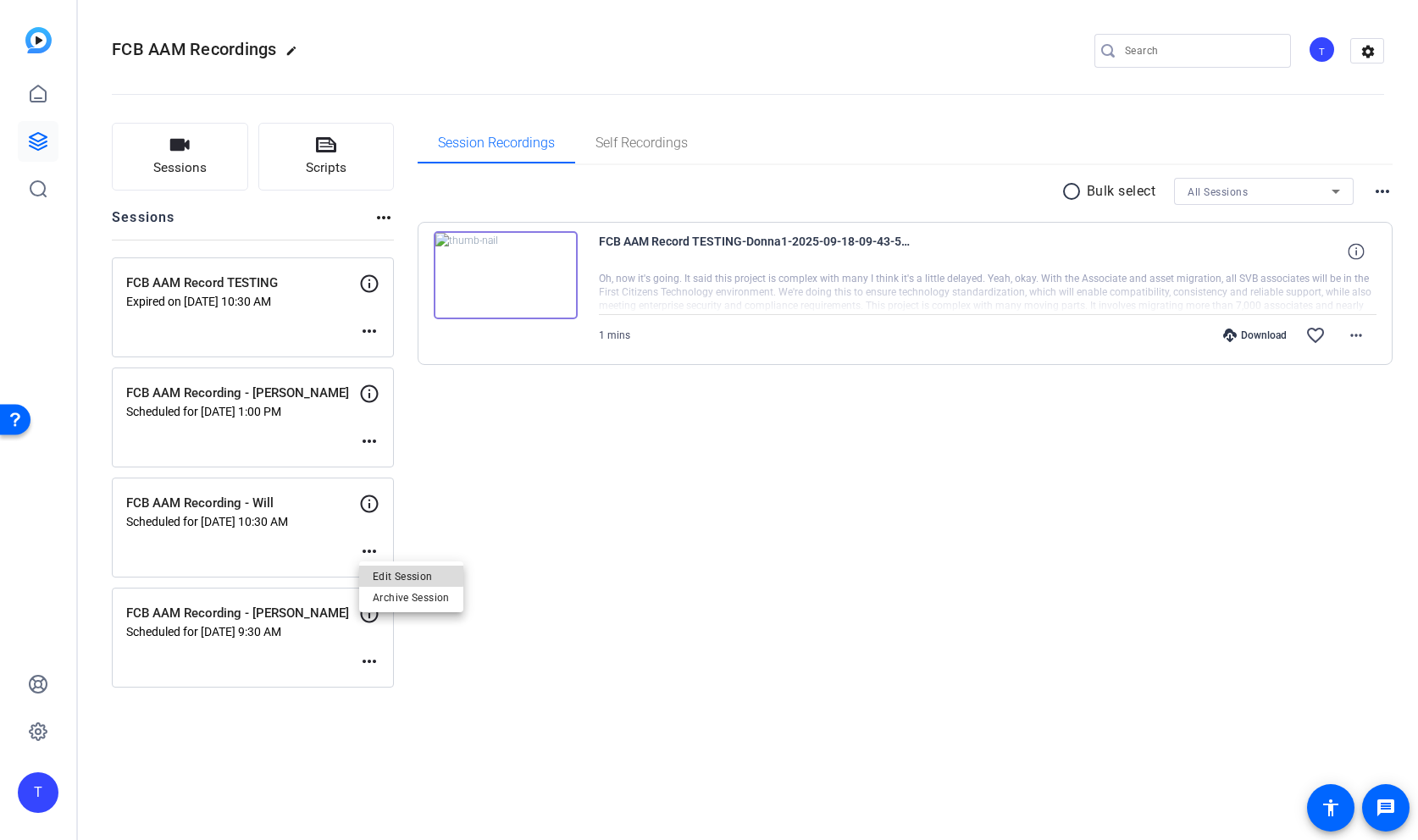
click at [404, 575] on span "Edit Session" at bounding box center [411, 577] width 77 height 21
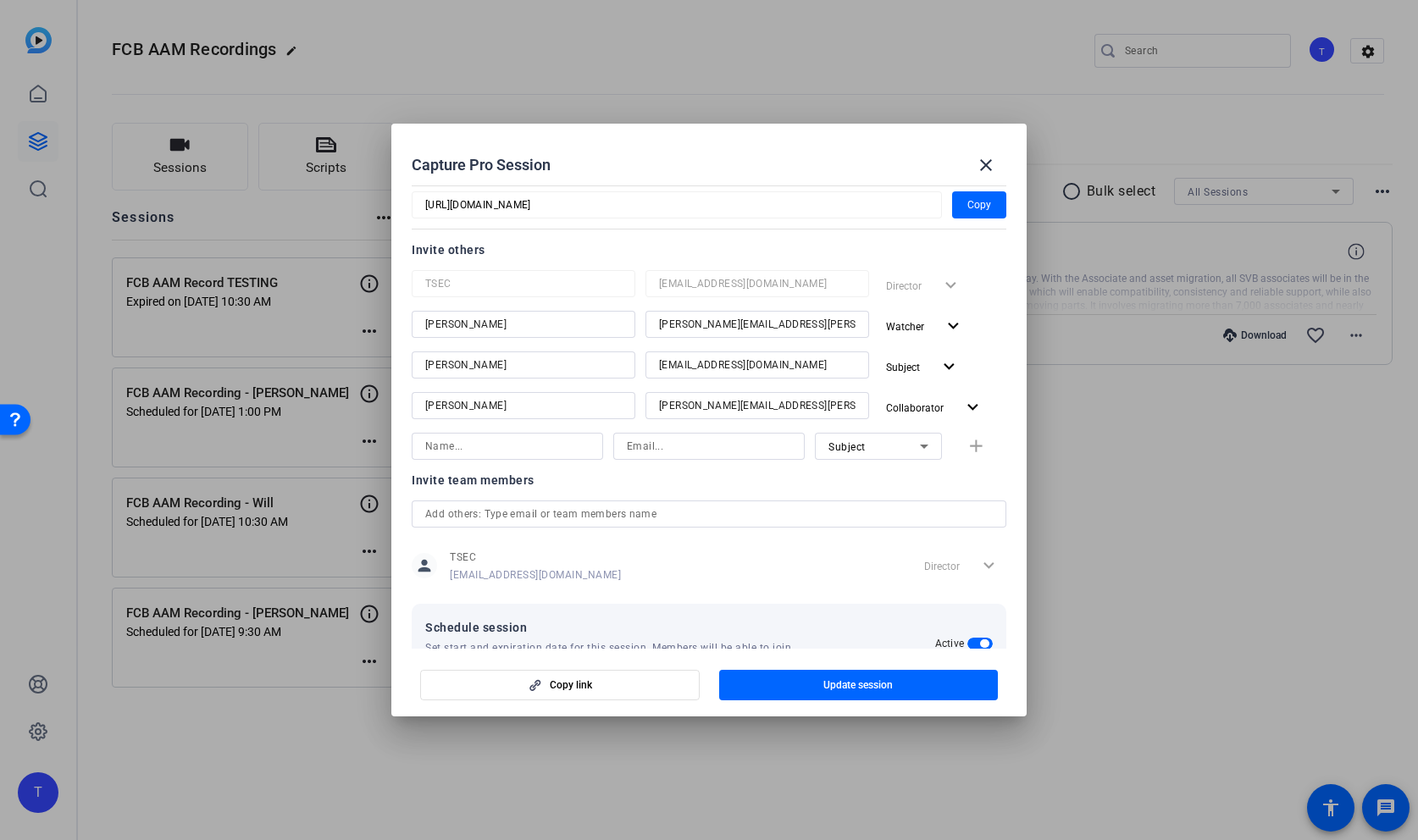
scroll to position [176, 0]
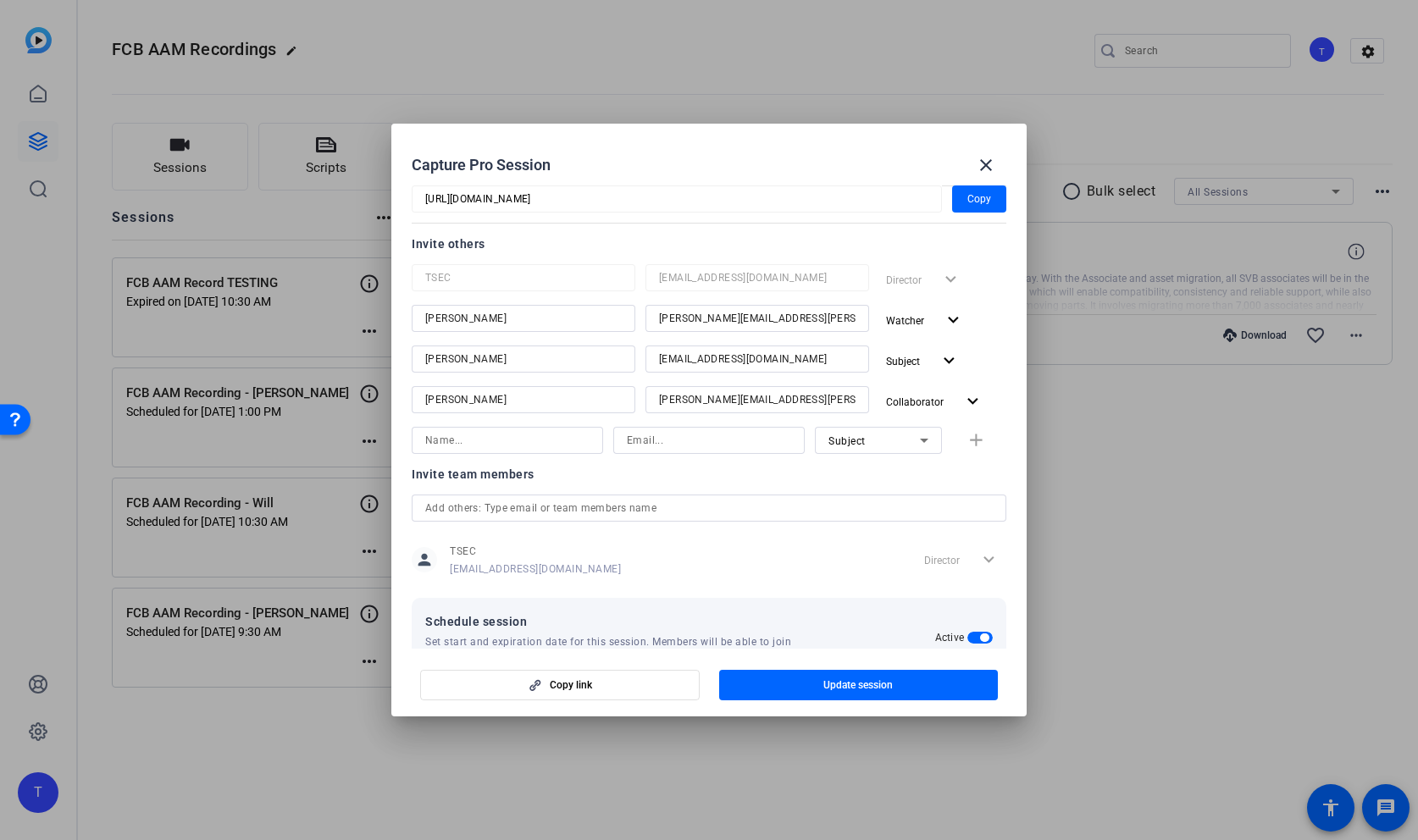
click at [488, 439] on input at bounding box center [507, 440] width 164 height 21
type input "Hunter Gray"
type input "huntersgray@mac.com"
click at [943, 432] on div "Hunter Gray huntersgray@mac.com Subject add" at bounding box center [709, 440] width 595 height 27
click at [924, 439] on icon at bounding box center [923, 440] width 8 height 5
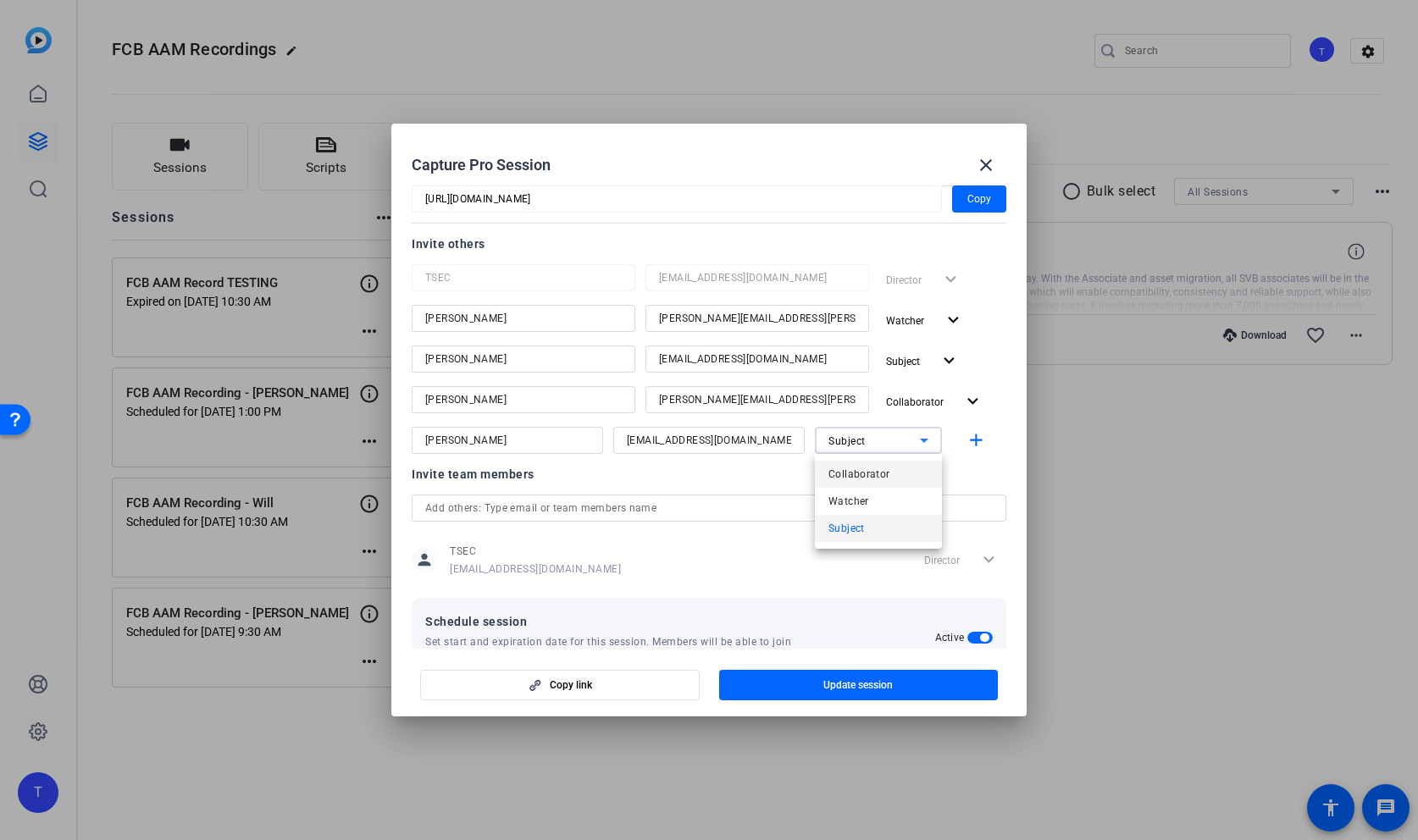
click at [895, 474] on mat-option "Collaborator" at bounding box center [878, 475] width 127 height 27
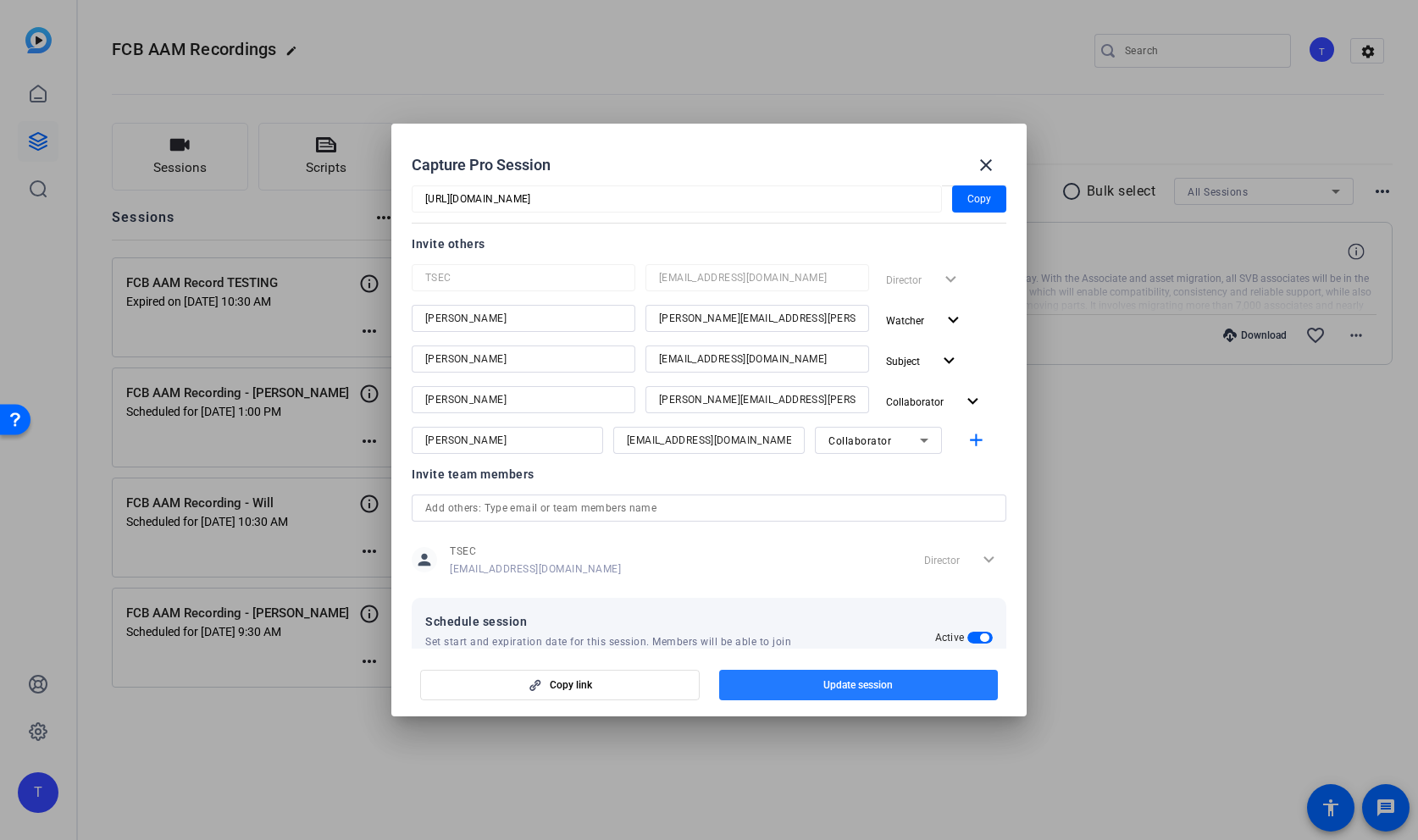
click at [868, 683] on span "Update session" at bounding box center [857, 685] width 70 height 14
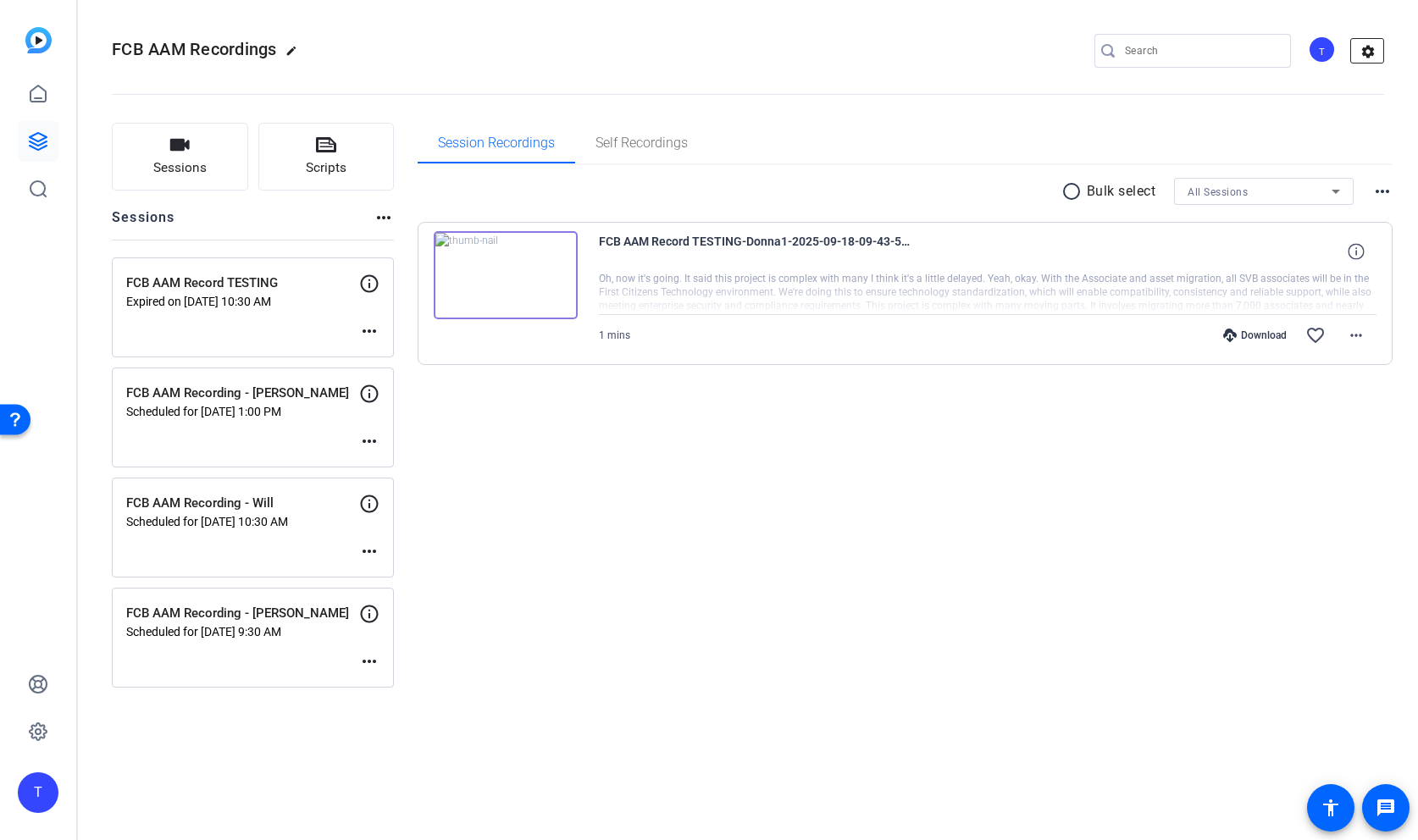
click at [1367, 49] on mat-icon "settings" at bounding box center [1368, 51] width 34 height 25
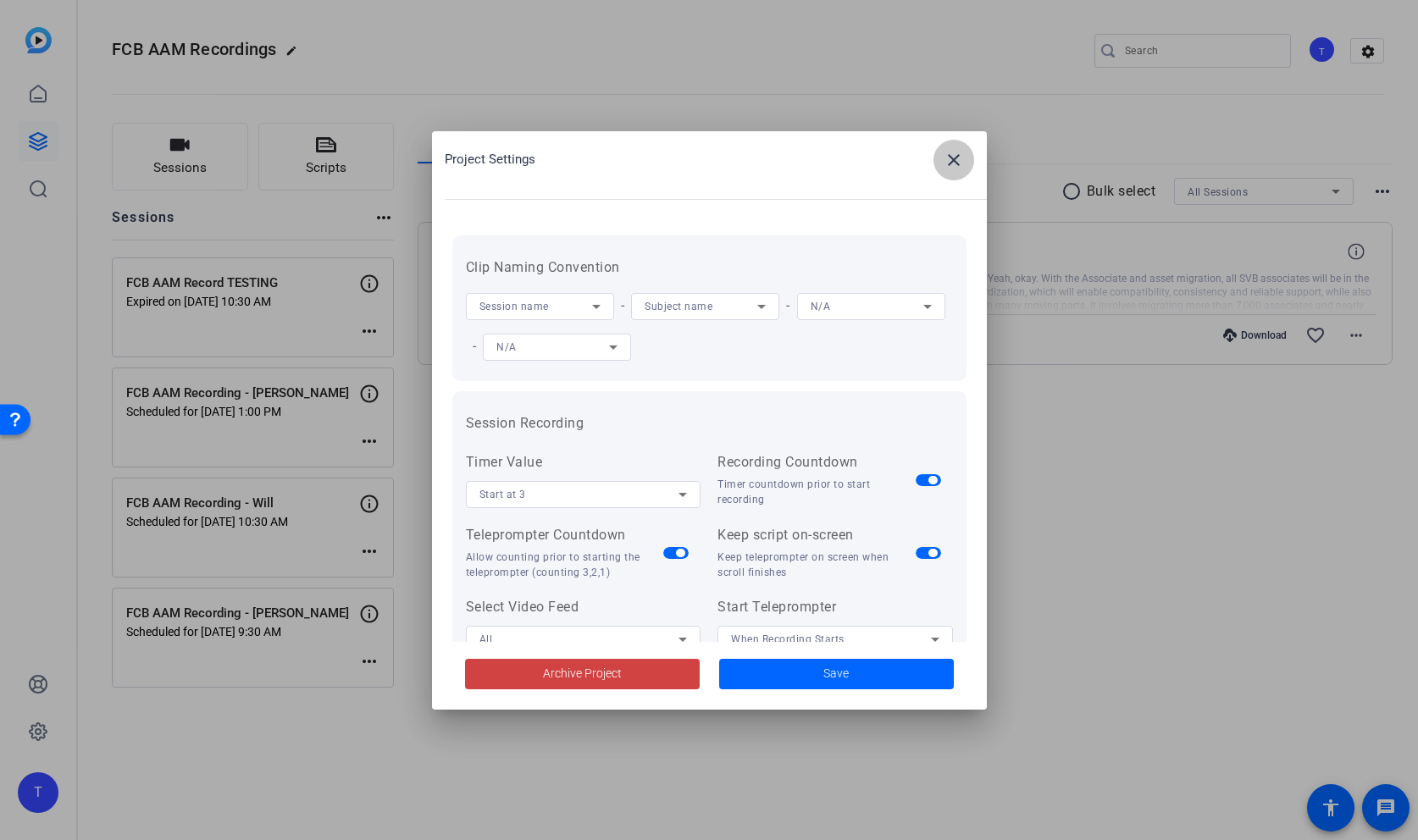
click at [947, 159] on mat-icon "close" at bounding box center [954, 160] width 21 height 21
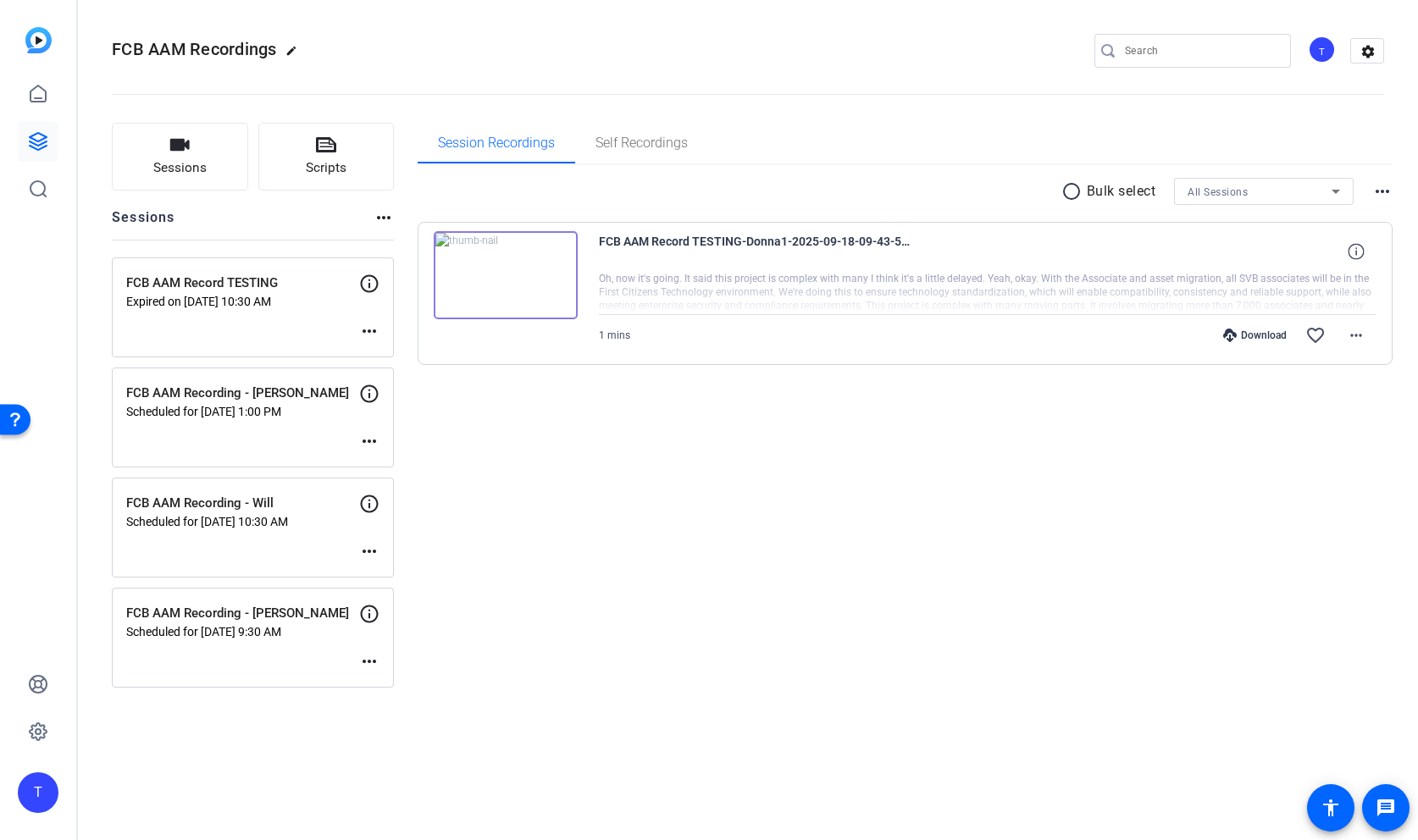
click at [1325, 53] on div "T" at bounding box center [1321, 49] width 28 height 28
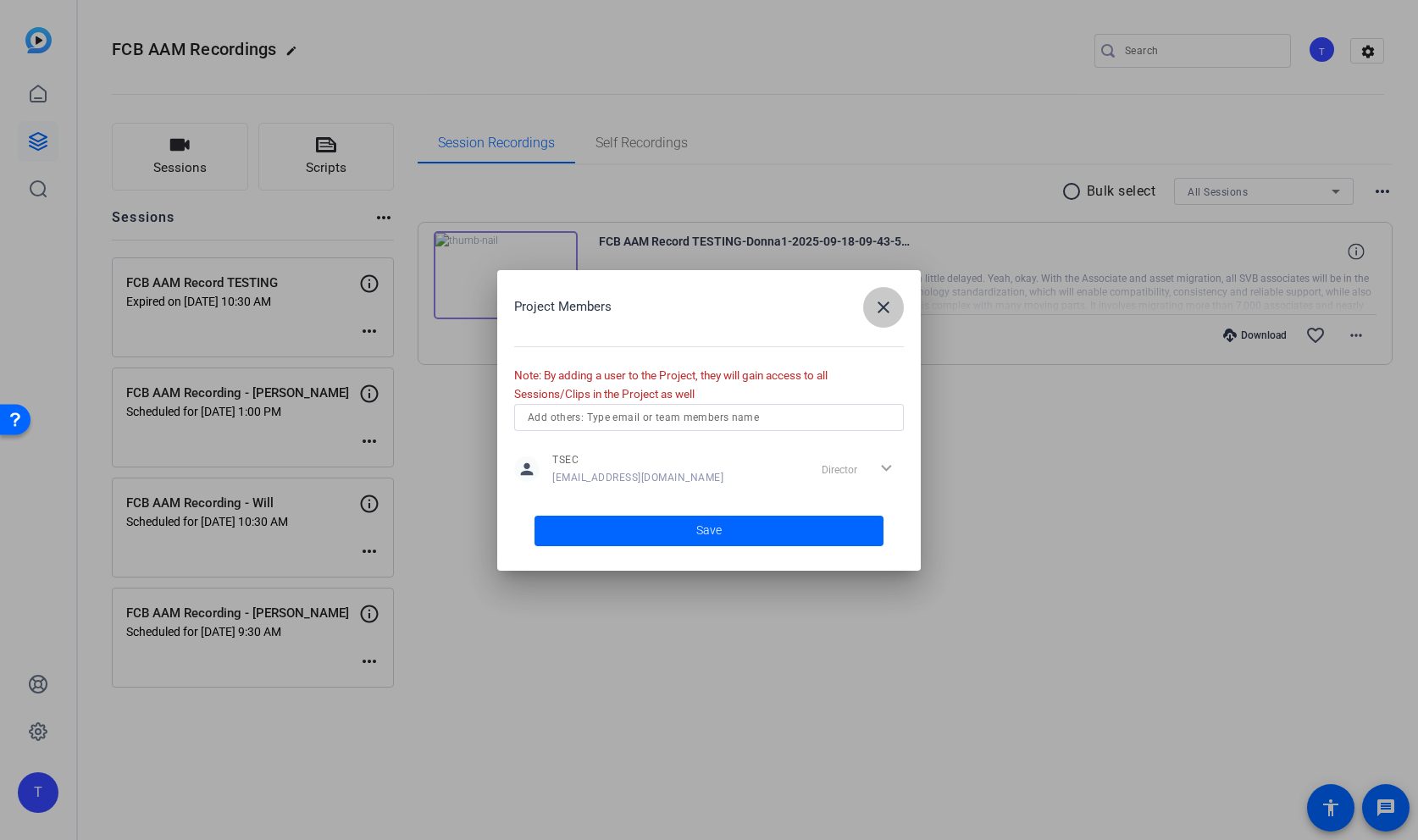
click at [876, 304] on mat-icon "close" at bounding box center [884, 307] width 21 height 21
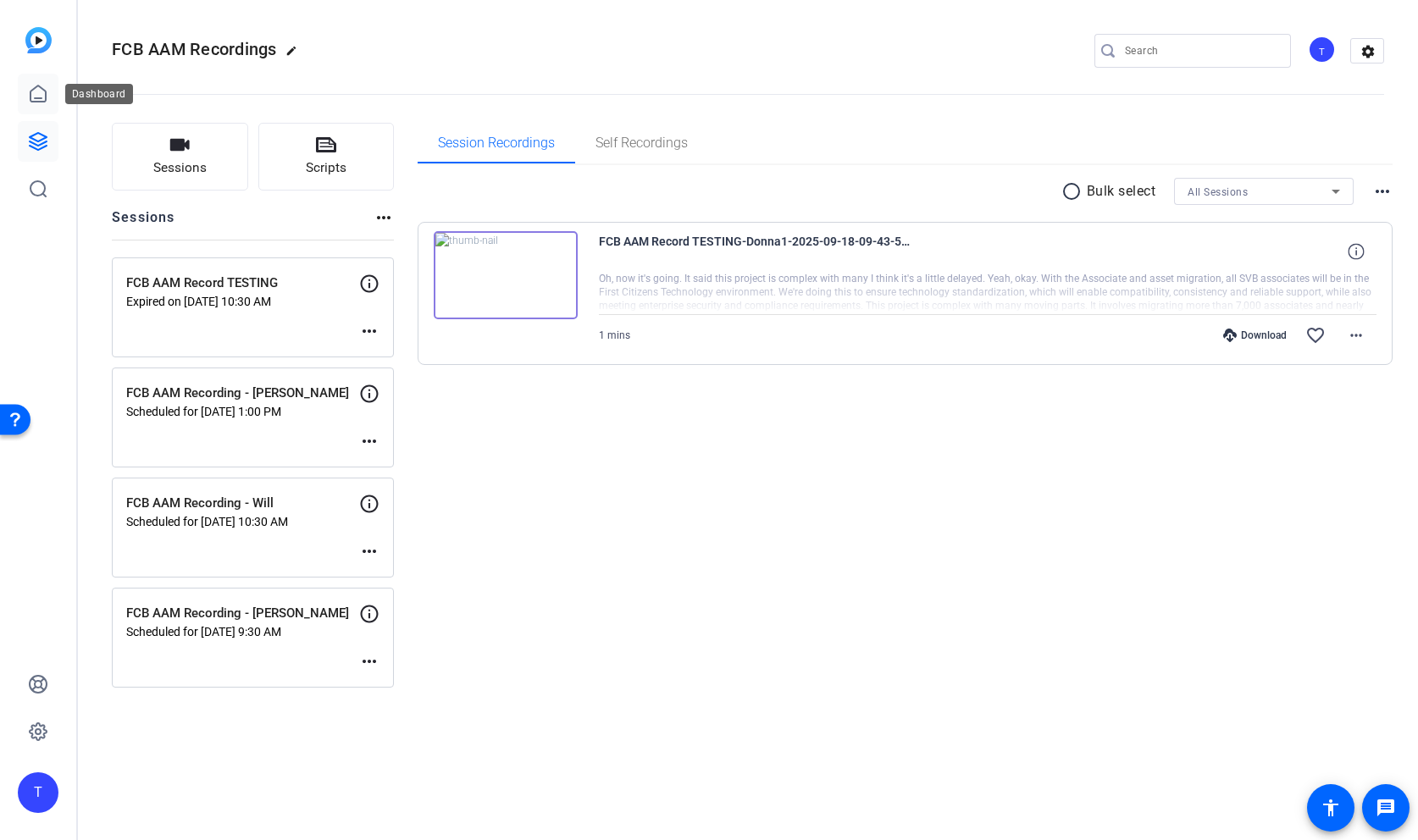
click at [35, 88] on icon at bounding box center [38, 94] width 15 height 16
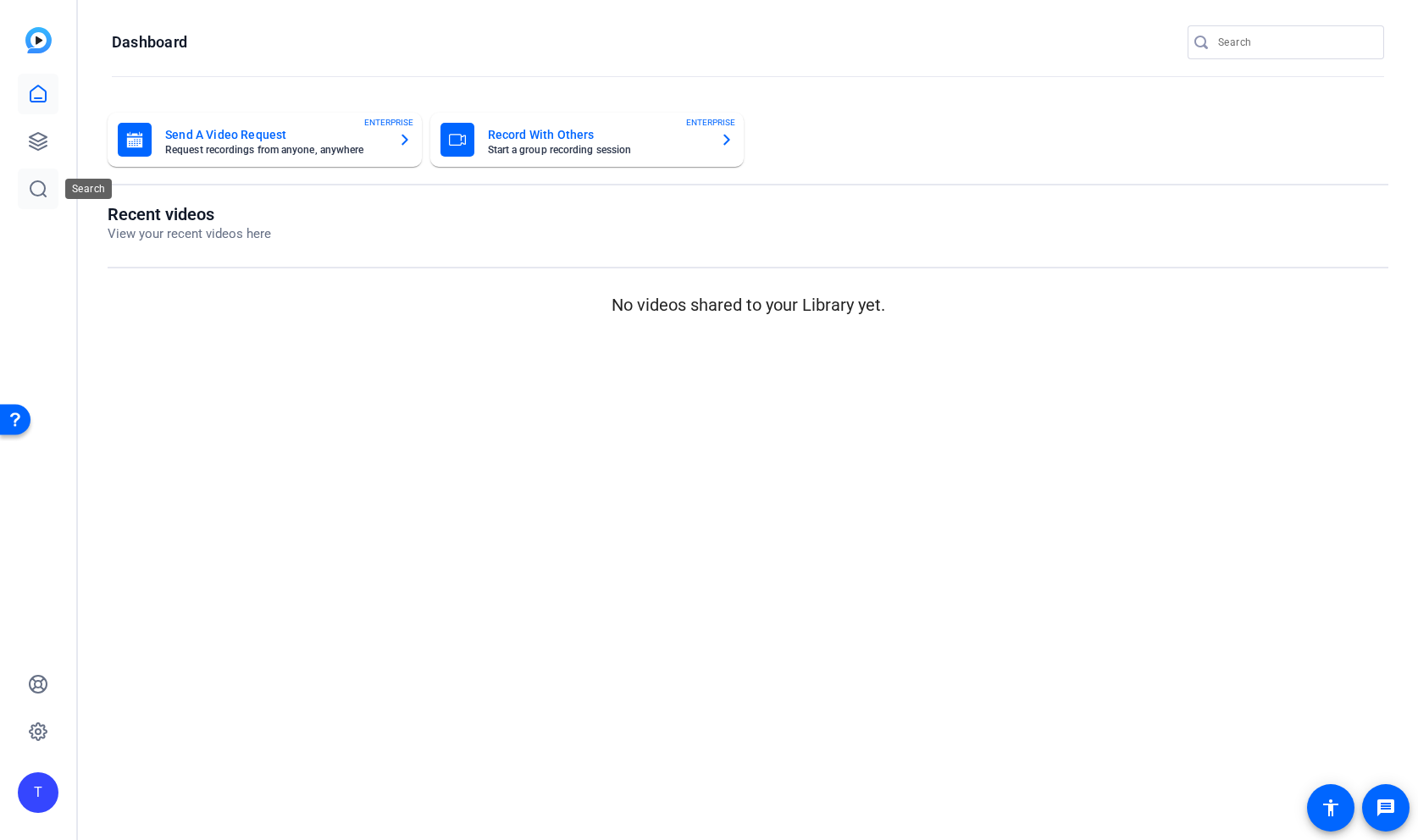
click at [39, 191] on icon at bounding box center [38, 189] width 21 height 21
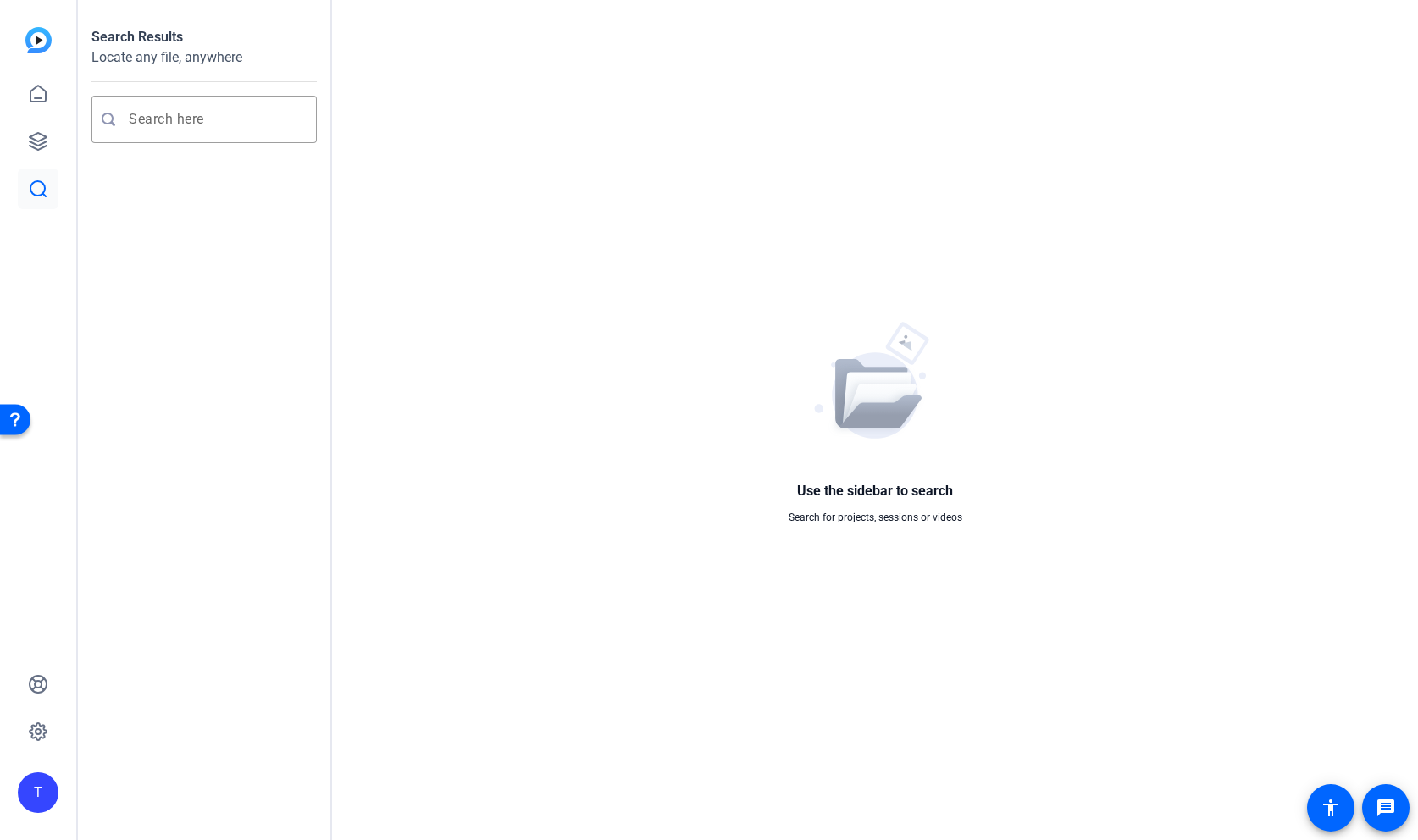
click at [36, 780] on div "T" at bounding box center [38, 792] width 41 height 41
click at [209, 776] on mat-icon "logout" at bounding box center [205, 778] width 21 height 21
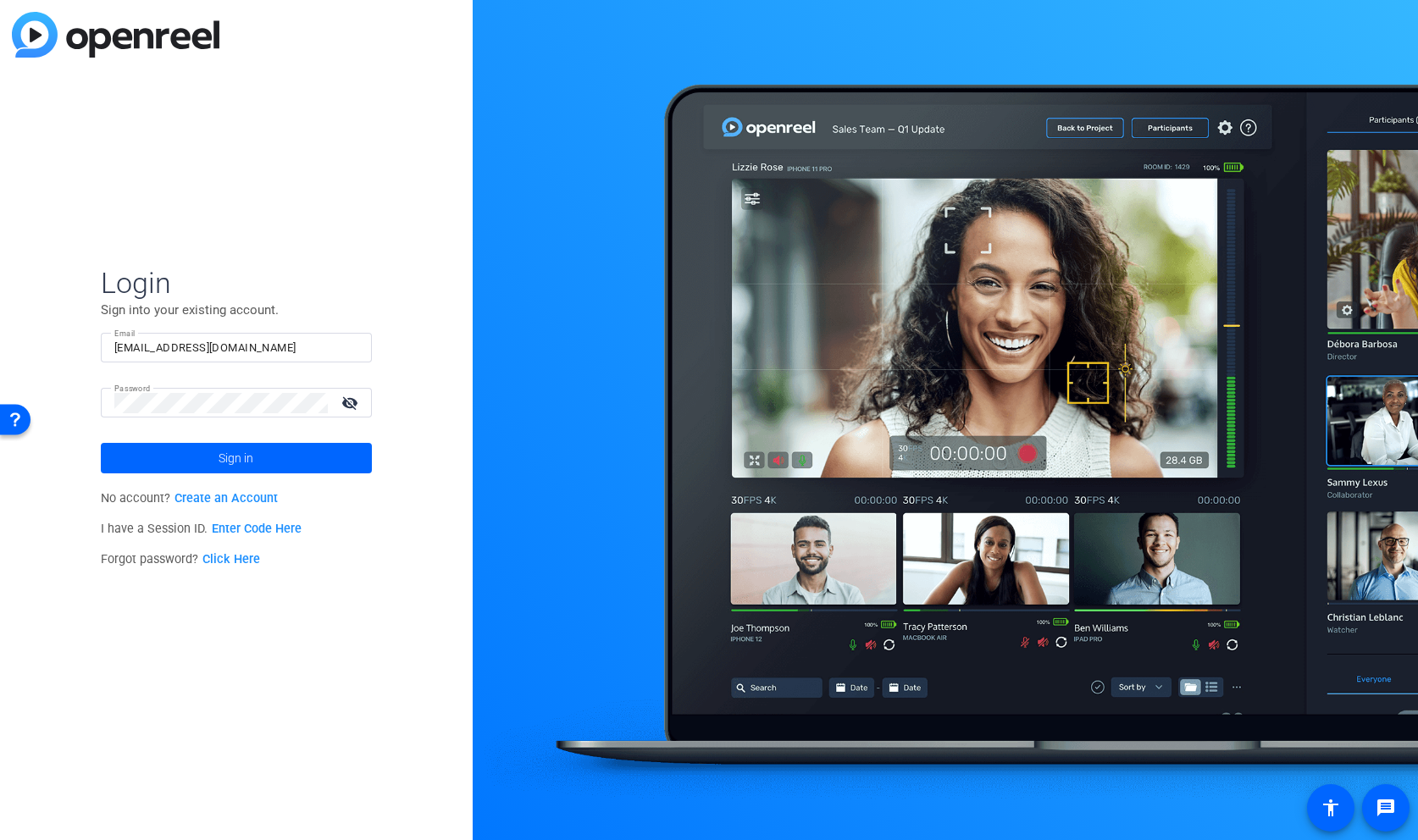
click at [285, 349] on input "hunter@specialeventco.com" at bounding box center [236, 348] width 244 height 21
drag, startPoint x: 379, startPoint y: 281, endPoint x: 371, endPoint y: 291, distance: 12.8
click at [379, 281] on div "Login Sign into your existing account. Email hunter@specialeventco.com Password…" at bounding box center [236, 420] width 473 height 840
click at [329, 349] on input "hunter@specialeventco.com" at bounding box center [236, 348] width 244 height 21
click at [259, 350] on input "hunter@specialeven" at bounding box center [236, 348] width 244 height 21
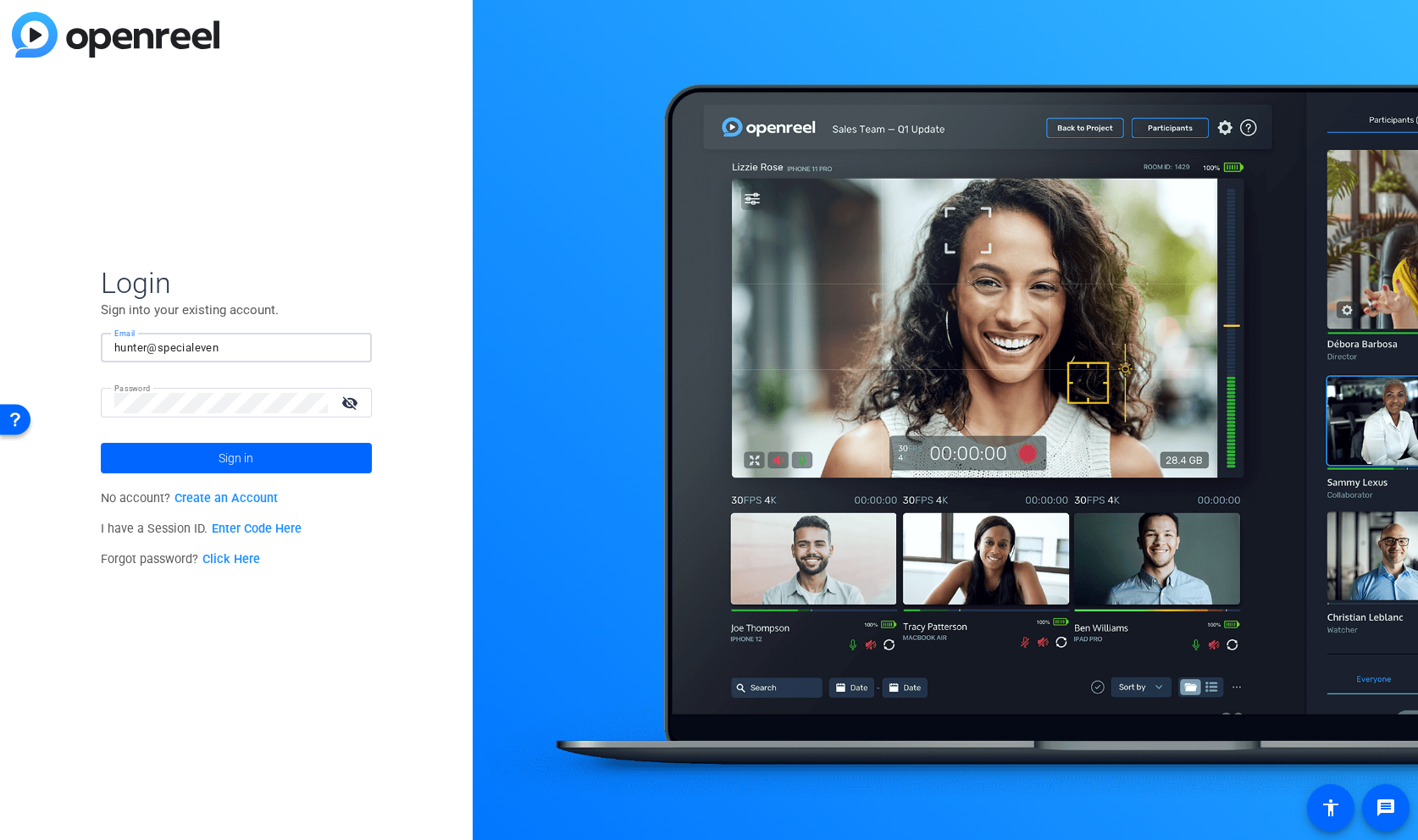
click at [259, 350] on input "hunter@specialeven" at bounding box center [236, 348] width 244 height 21
click at [258, 350] on input "hunter@specialeven" at bounding box center [236, 348] width 244 height 21
type input "kevin@specialeventco.com"
click at [246, 673] on div "Login Sign into your existing account. Email kevin@specialeventco.com Password …" at bounding box center [236, 420] width 473 height 840
click at [254, 531] on link "Enter Code Here" at bounding box center [256, 529] width 89 height 14
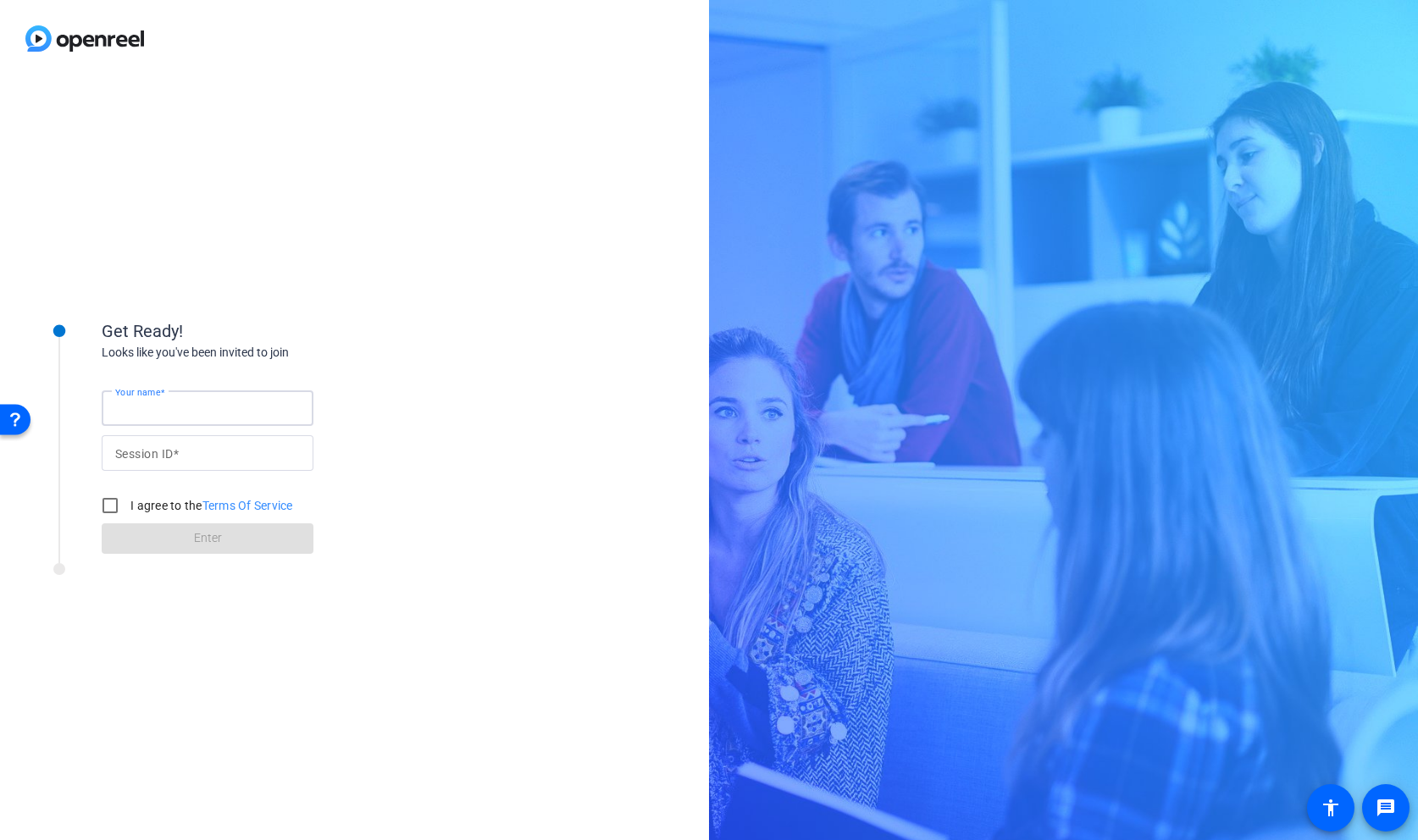
click at [228, 410] on input "Your name" at bounding box center [208, 408] width 185 height 21
click at [570, 391] on div "Get Ready! Looks like you've been invited to join Your name Session ID I agree …" at bounding box center [355, 458] width 709 height 763
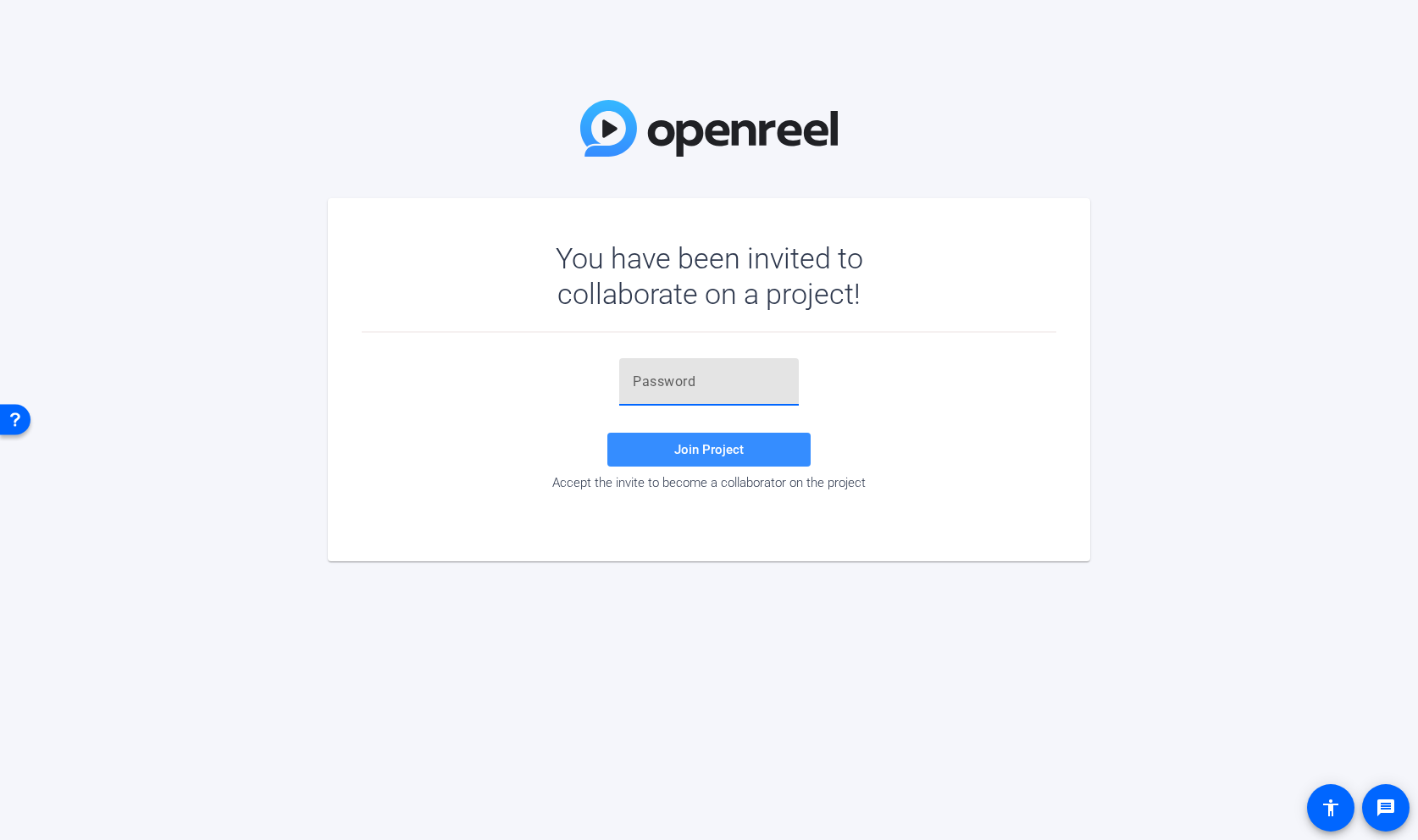
click at [724, 390] on input "text" at bounding box center [709, 382] width 153 height 21
paste input "Su=oDQ"
type input "Su=oDQ"
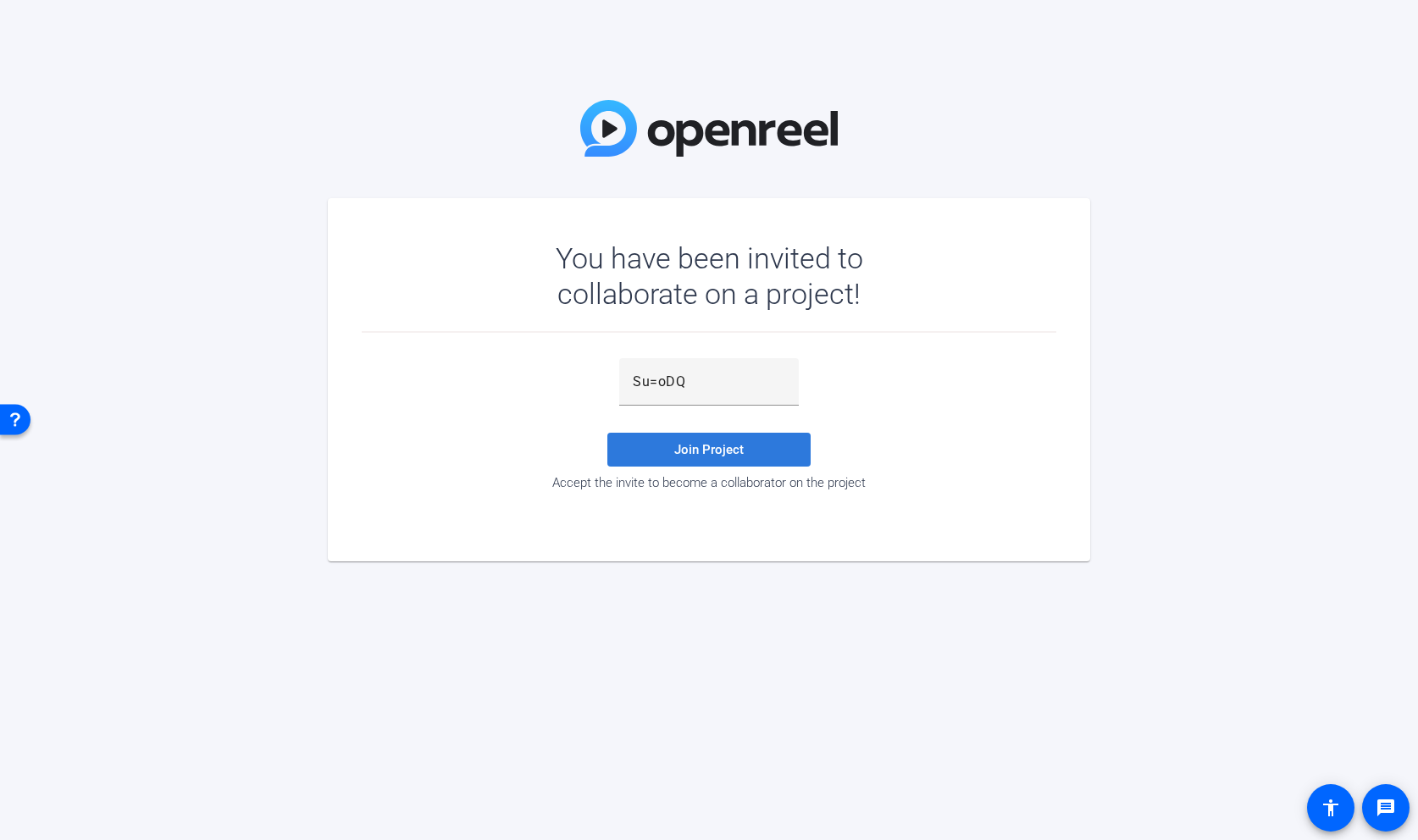
click at [715, 459] on span at bounding box center [709, 449] width 203 height 41
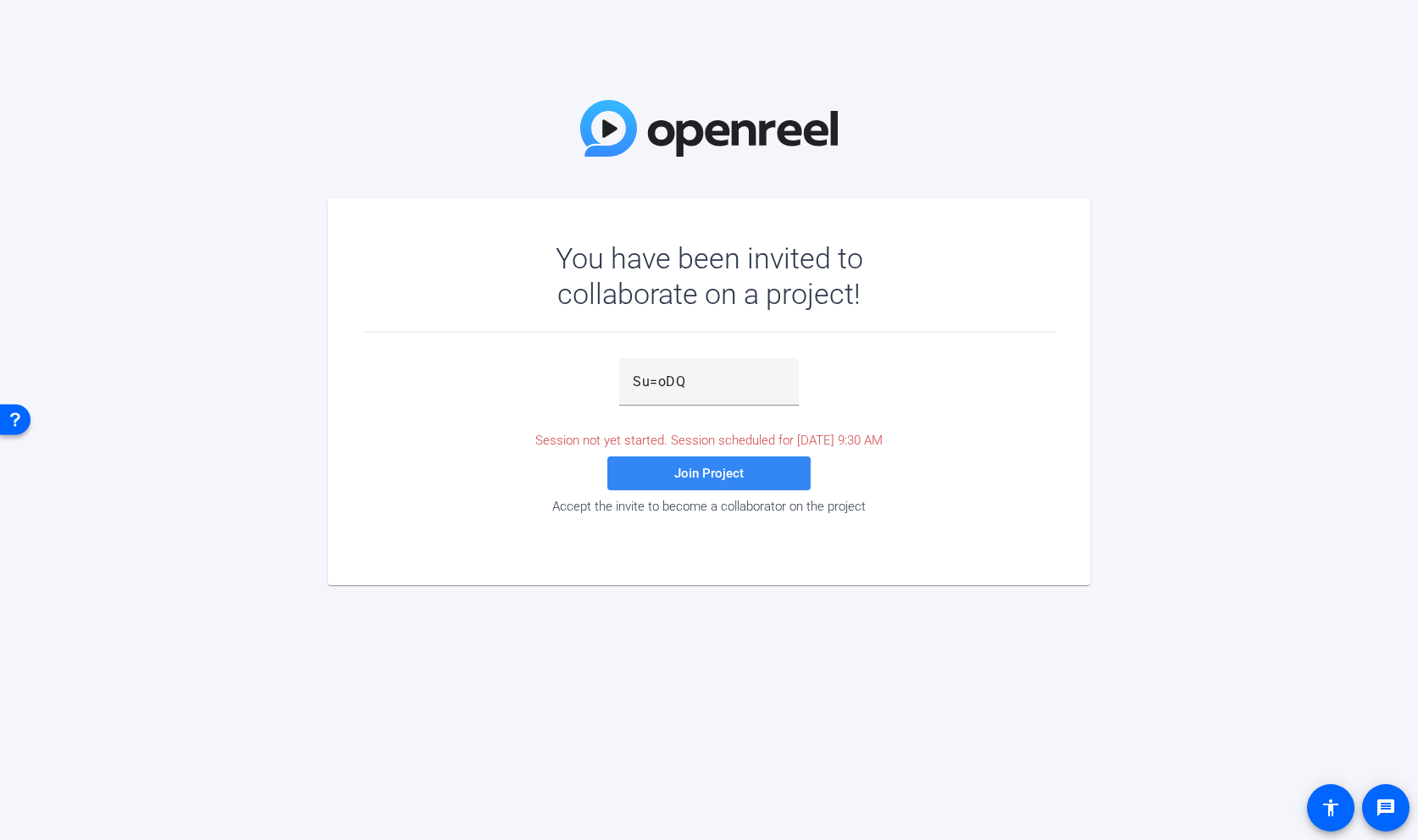
click at [724, 476] on span "Join Project" at bounding box center [709, 473] width 70 height 15
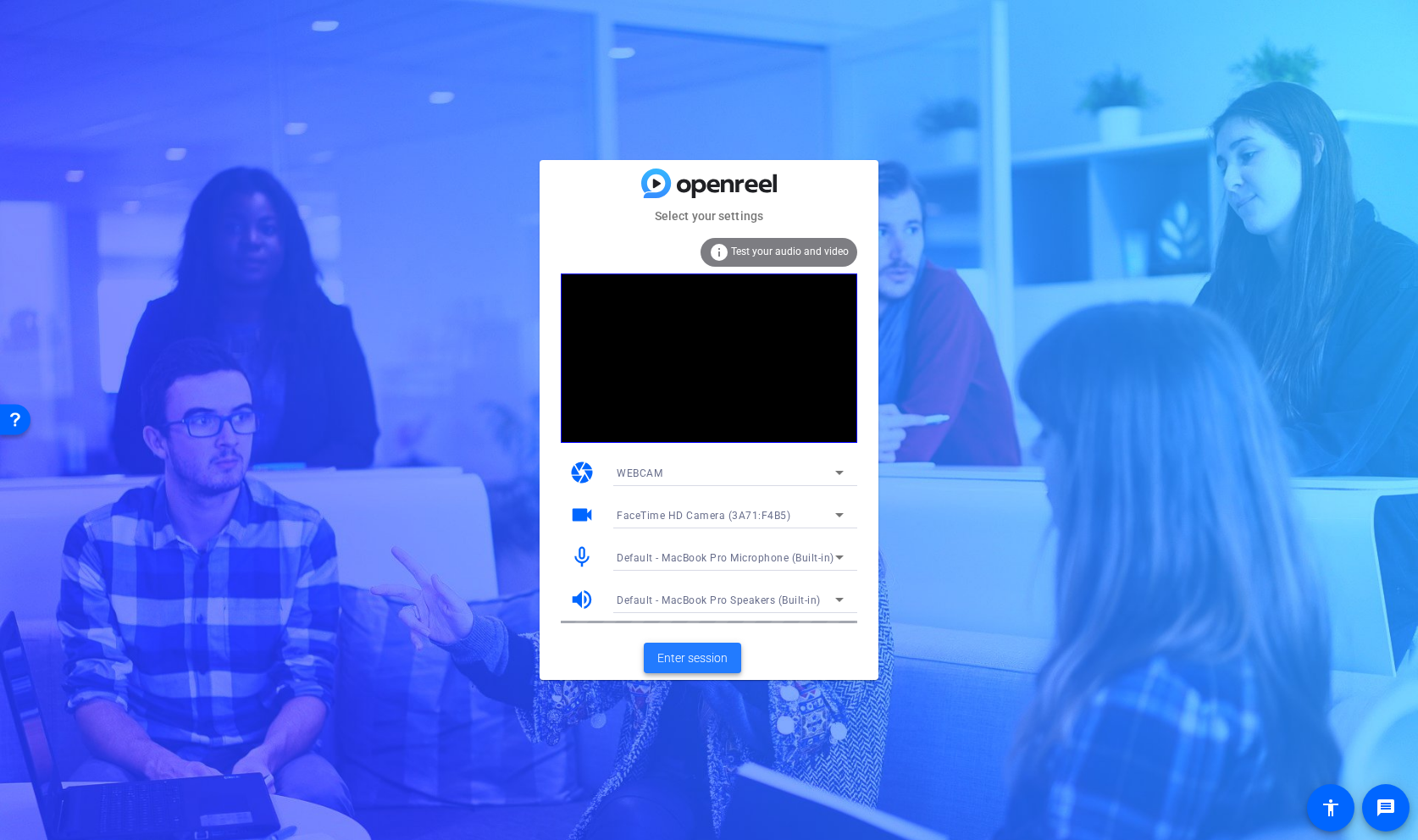
click at [695, 656] on span "Enter session" at bounding box center [692, 659] width 70 height 18
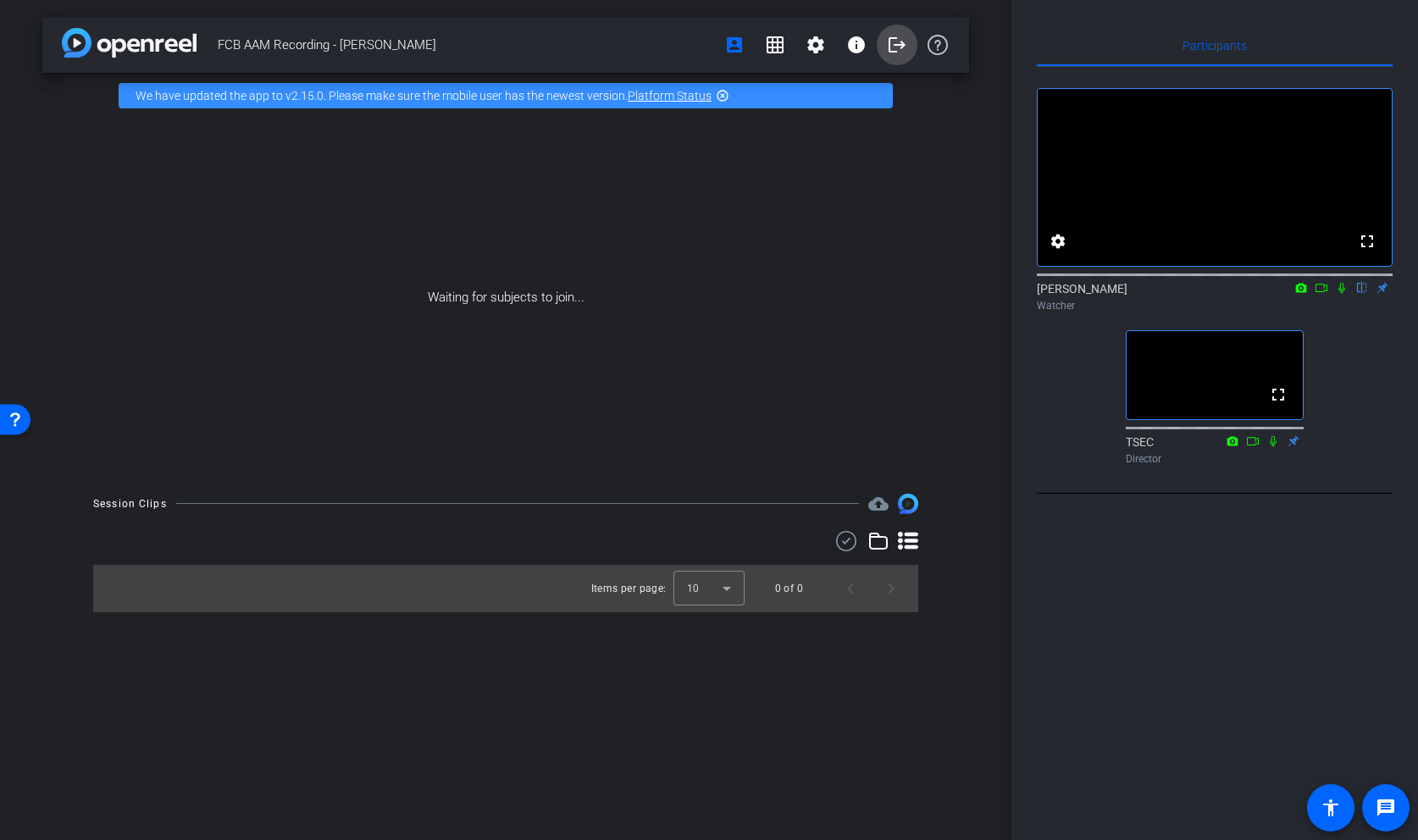
click at [896, 43] on mat-icon "logout" at bounding box center [897, 44] width 21 height 21
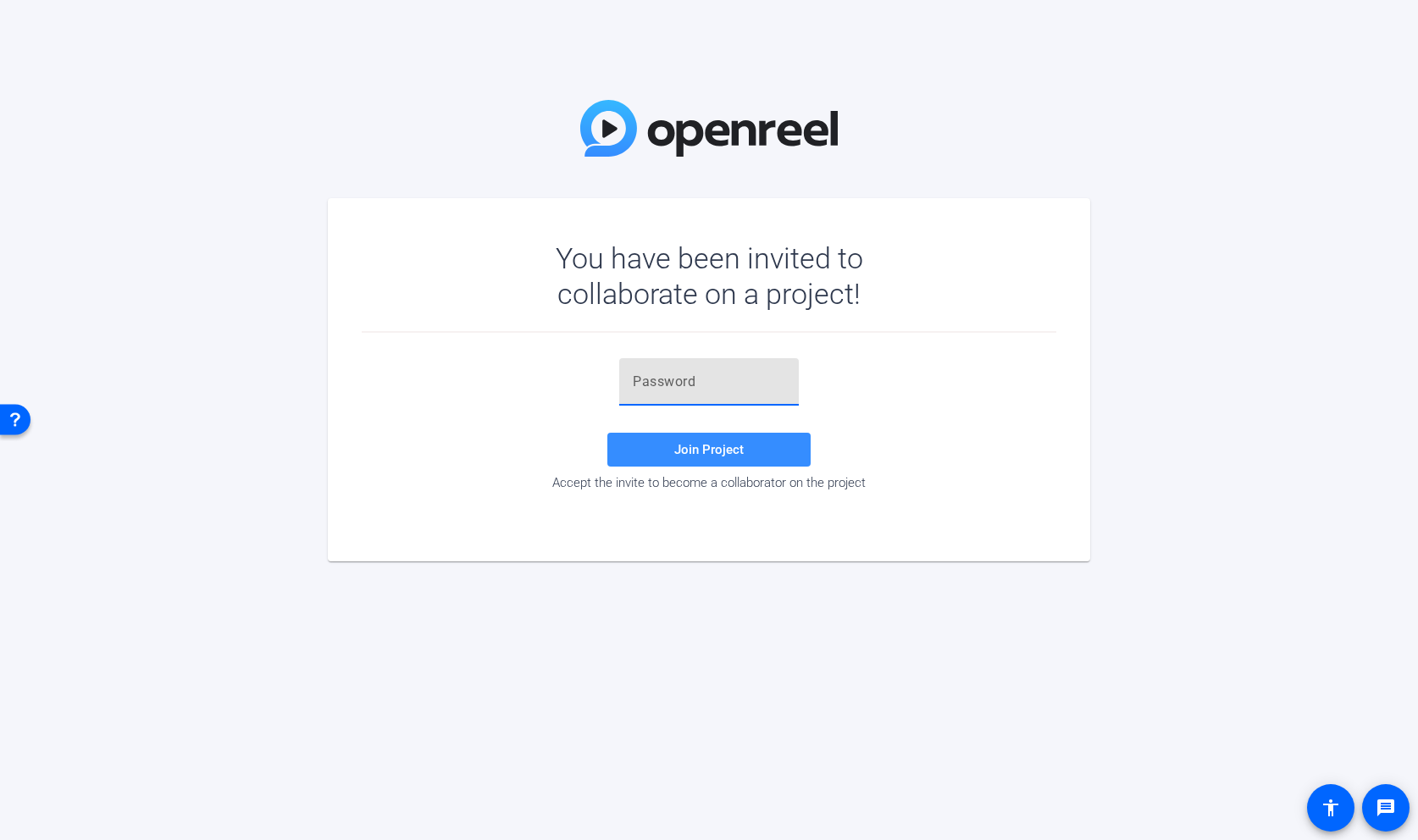
click at [733, 381] on input "text" at bounding box center [709, 382] width 153 height 21
paste input "Su=oDQ"
type input "Su=oDQ"
click at [733, 451] on span "Join Project" at bounding box center [709, 449] width 70 height 15
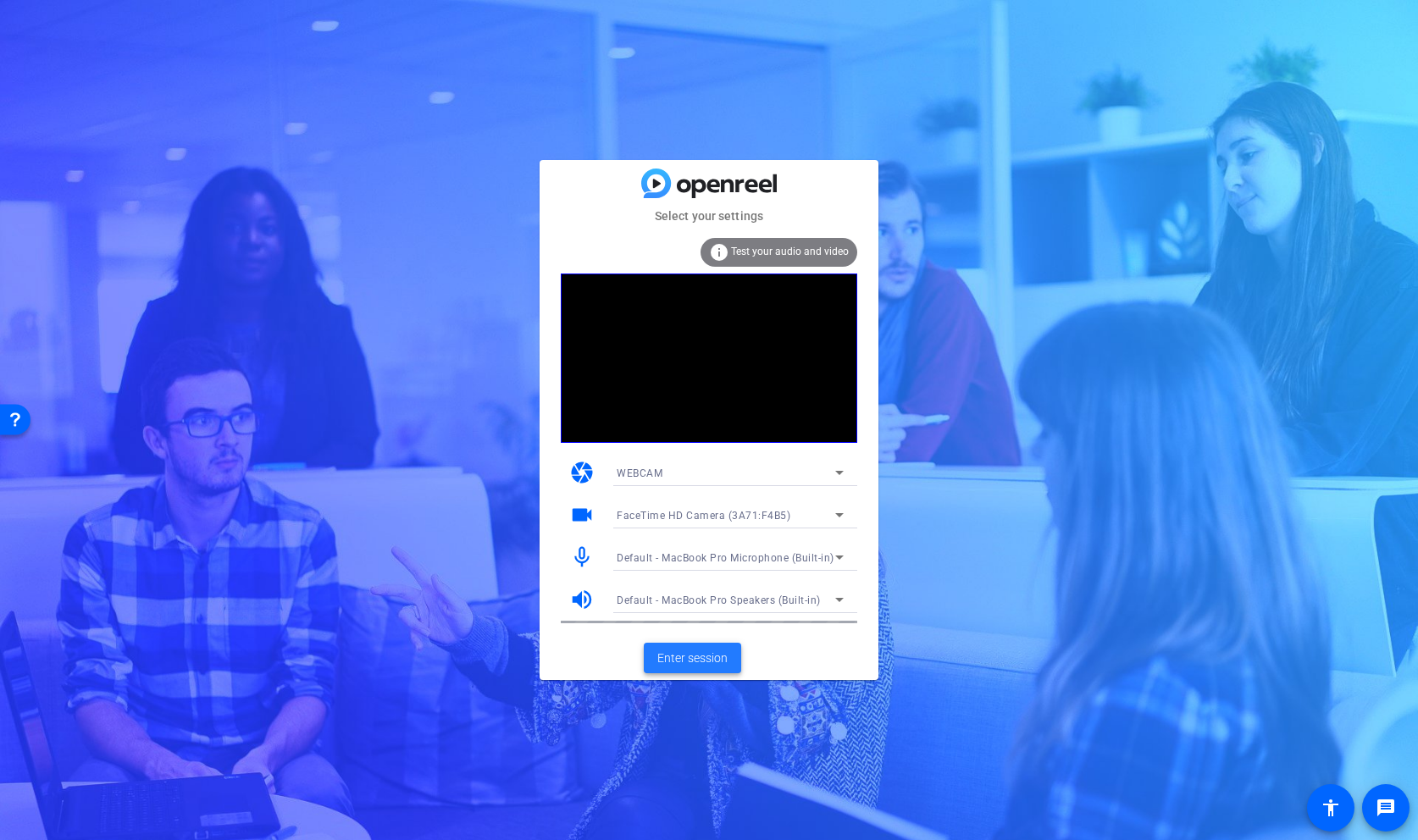
click at [694, 656] on span "Enter session" at bounding box center [692, 659] width 70 height 18
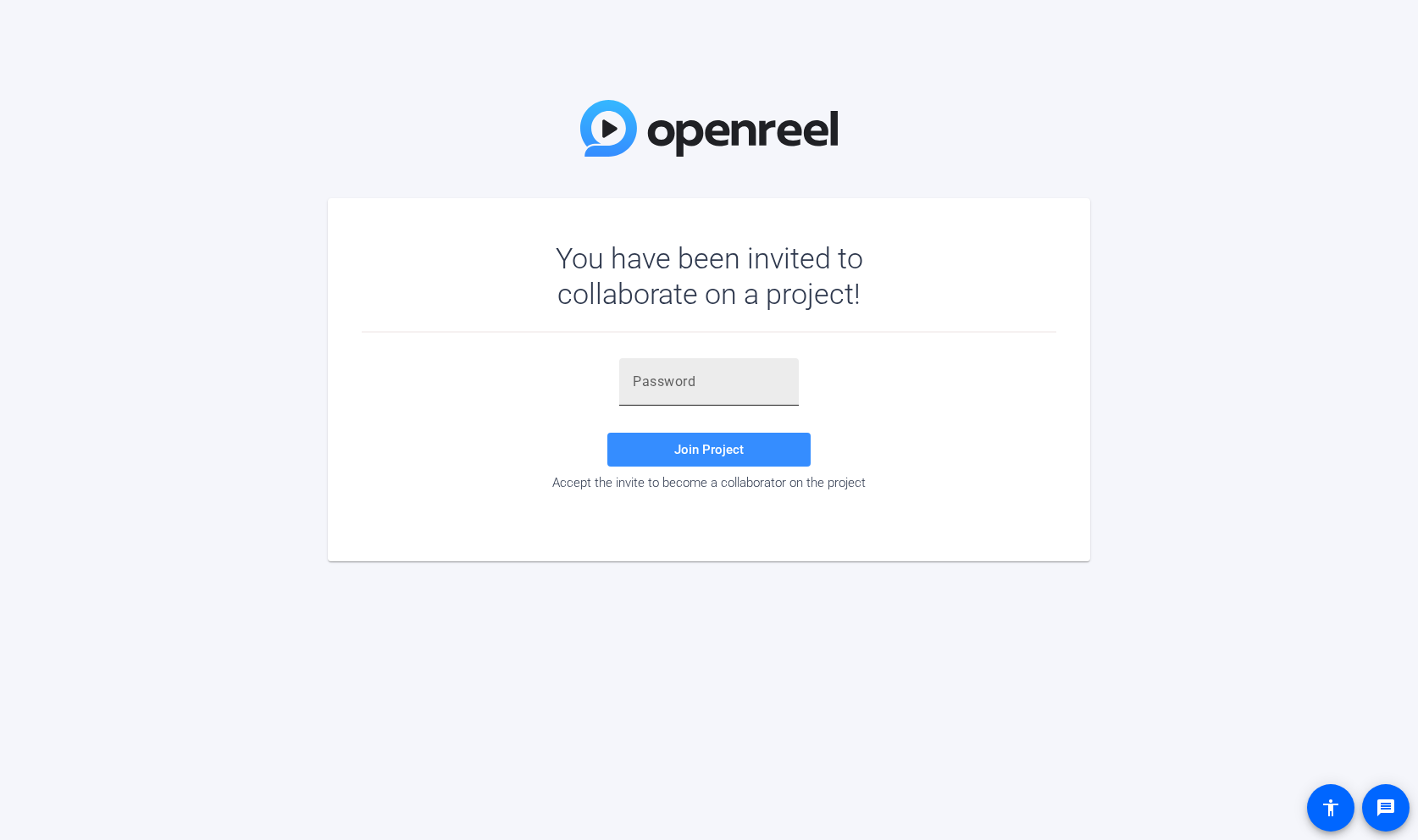
click at [712, 381] on input "text" at bounding box center [709, 382] width 153 height 21
type input "Su=oDQ"
drag, startPoint x: 695, startPoint y: 457, endPoint x: 449, endPoint y: 402, distance: 252.1
click at [695, 457] on span at bounding box center [709, 449] width 203 height 41
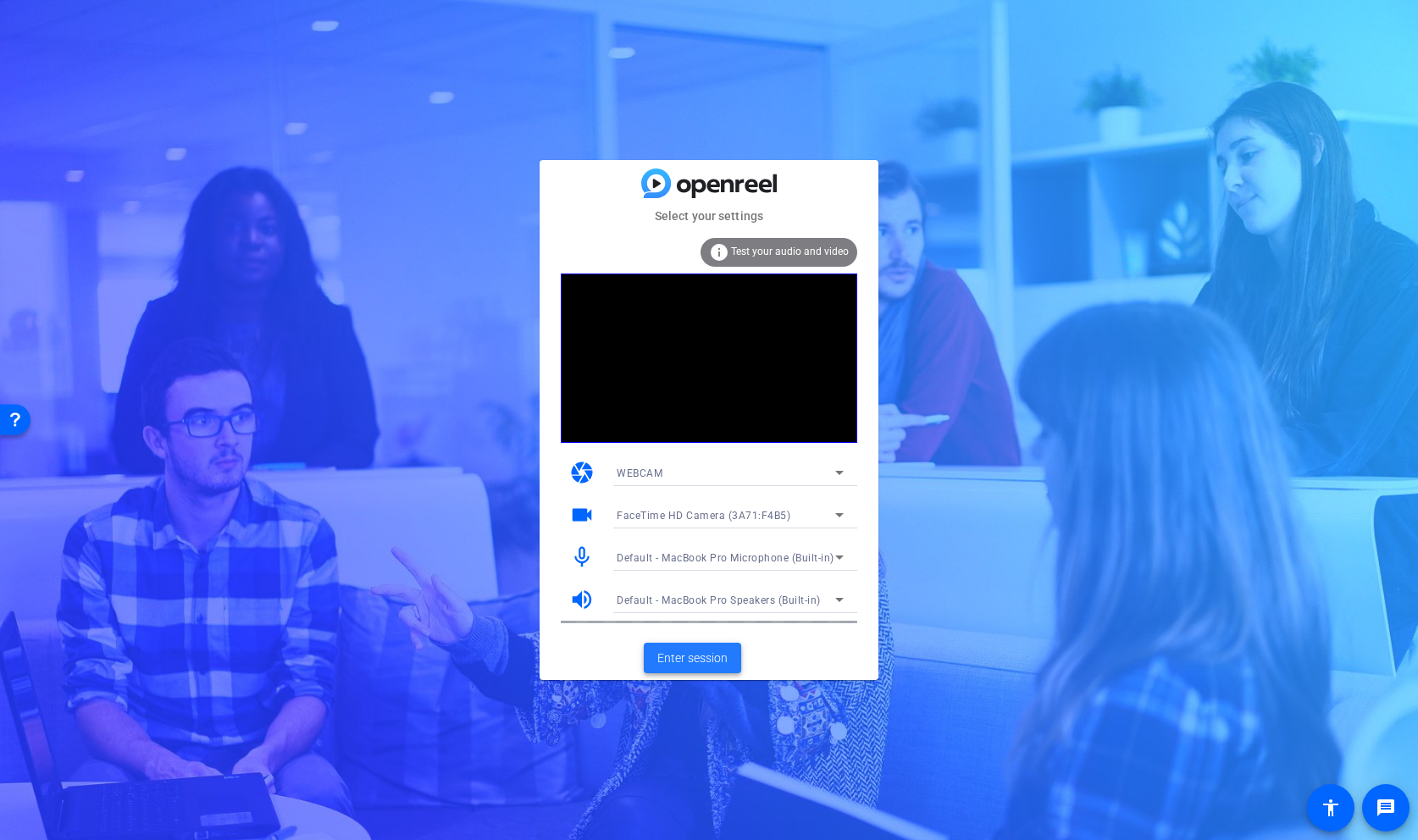
click at [690, 645] on span at bounding box center [692, 658] width 97 height 41
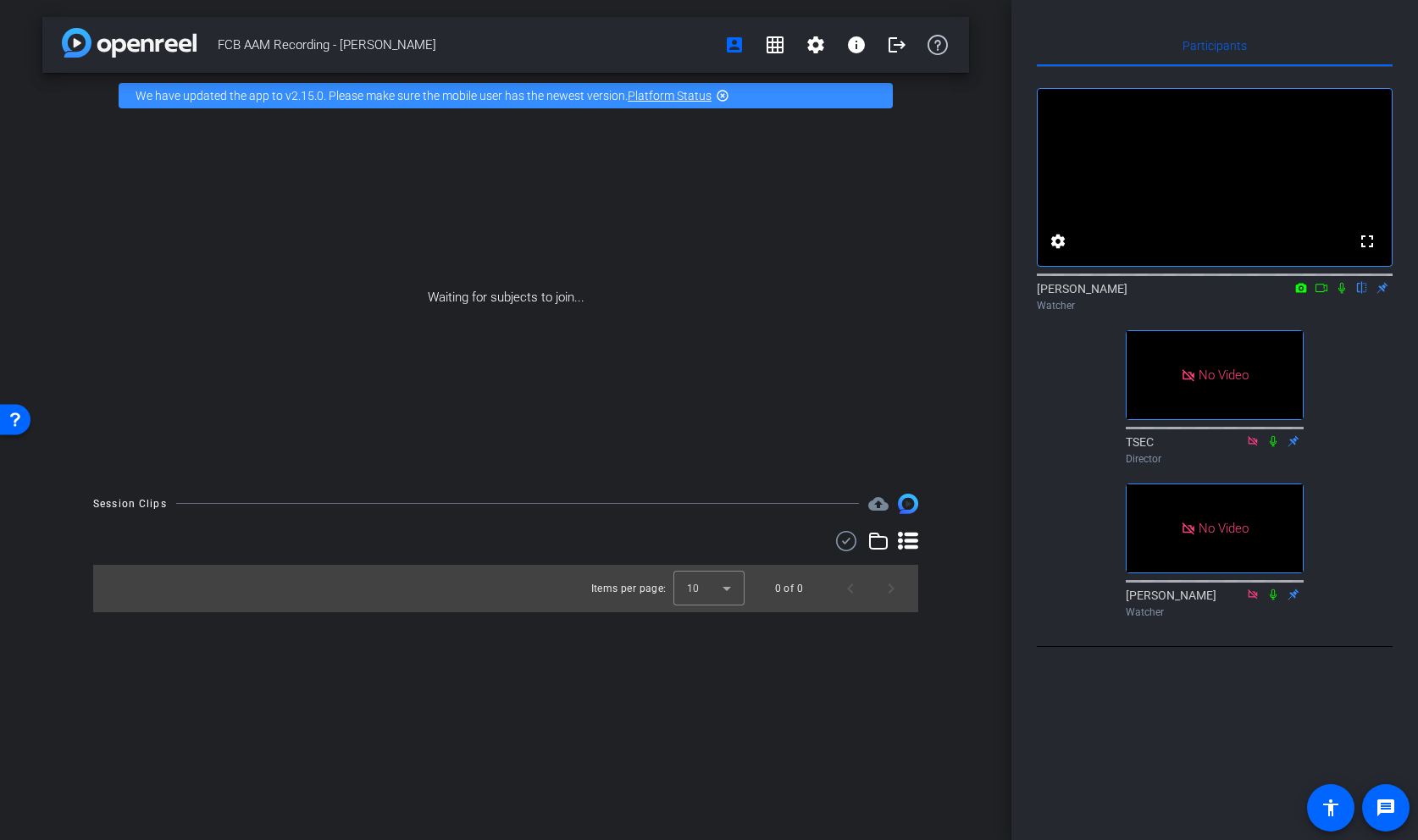
click at [1320, 294] on icon at bounding box center [1321, 288] width 14 height 12
click at [1363, 294] on icon at bounding box center [1363, 288] width 7 height 11
click at [1362, 294] on icon at bounding box center [1363, 288] width 9 height 11
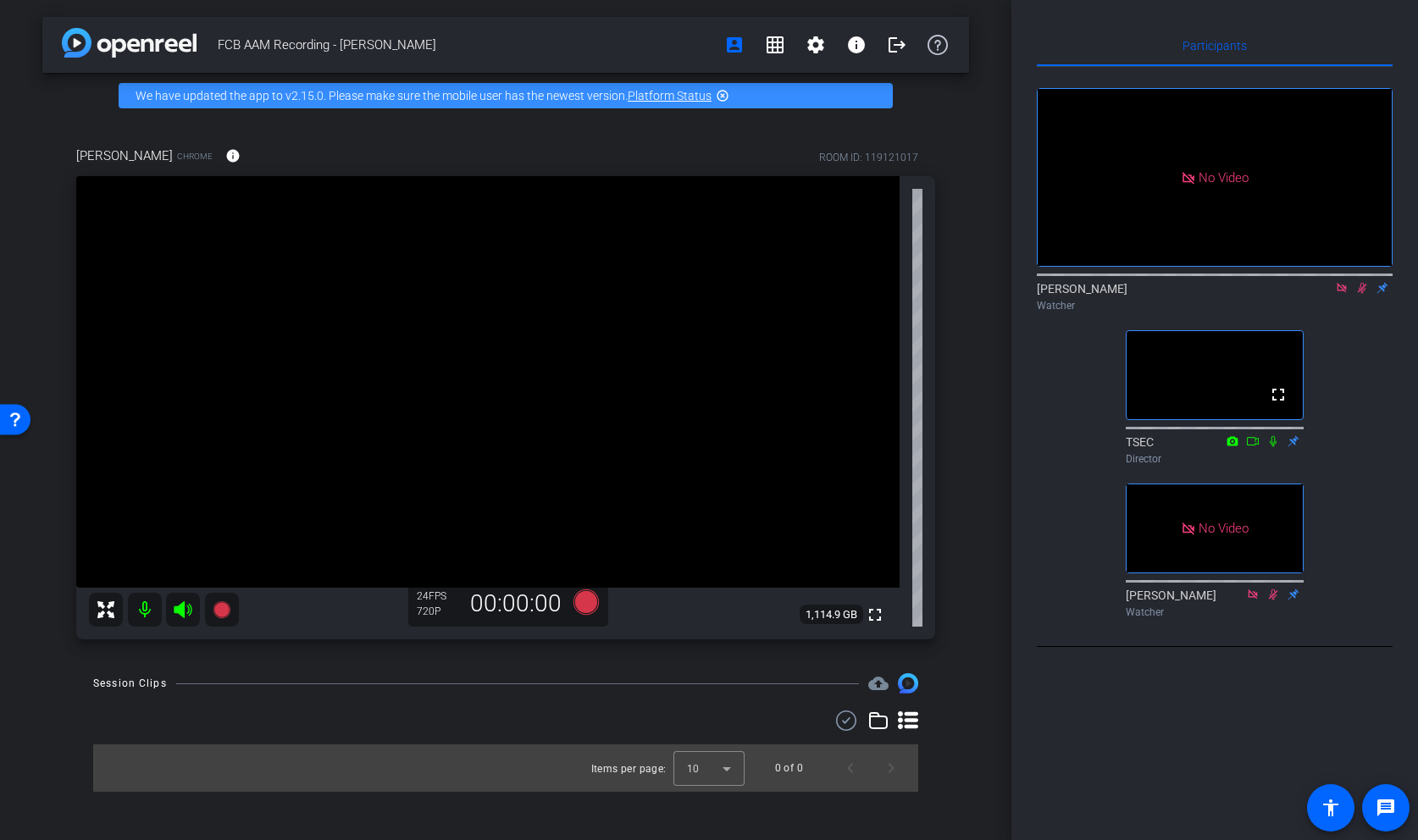
click at [1341, 292] on icon at bounding box center [1341, 287] width 9 height 9
click at [1341, 294] on icon at bounding box center [1341, 288] width 14 height 12
click at [1320, 294] on icon at bounding box center [1321, 288] width 14 height 12
click at [1362, 294] on icon at bounding box center [1362, 288] width 14 height 12
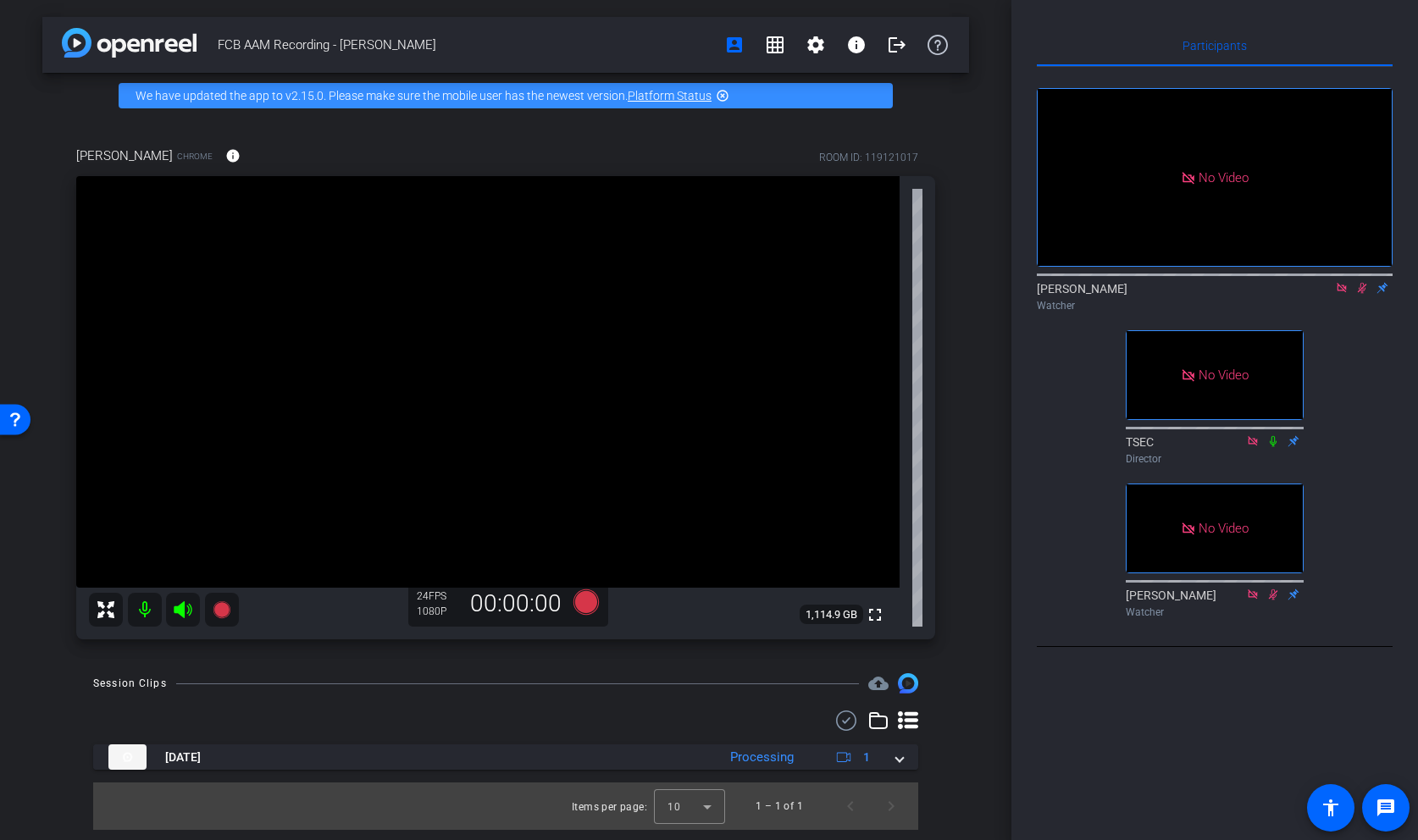
click at [1363, 294] on icon at bounding box center [1363, 288] width 9 height 11
click at [1363, 294] on icon at bounding box center [1363, 288] width 7 height 11
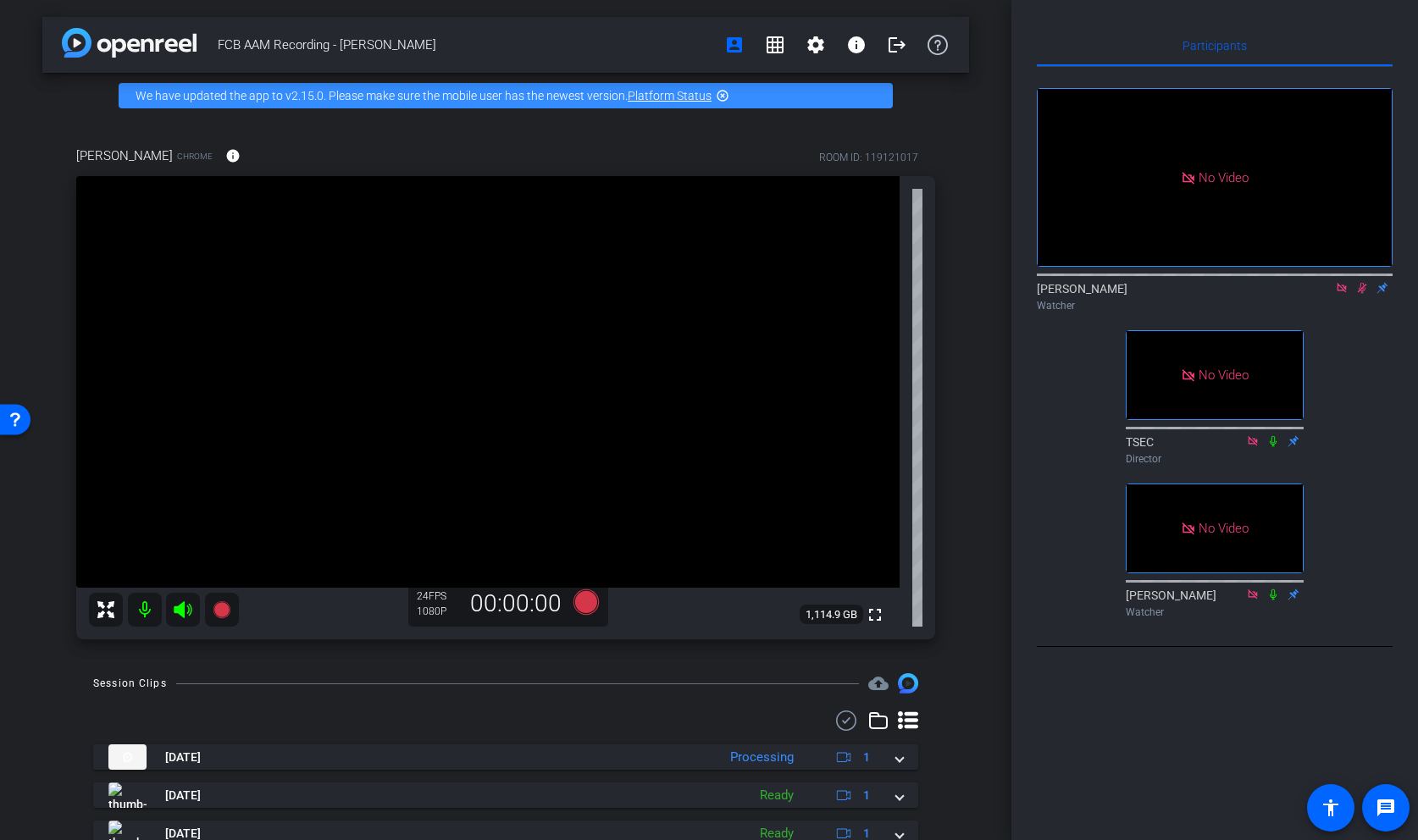
click at [1363, 294] on icon at bounding box center [1362, 288] width 14 height 12
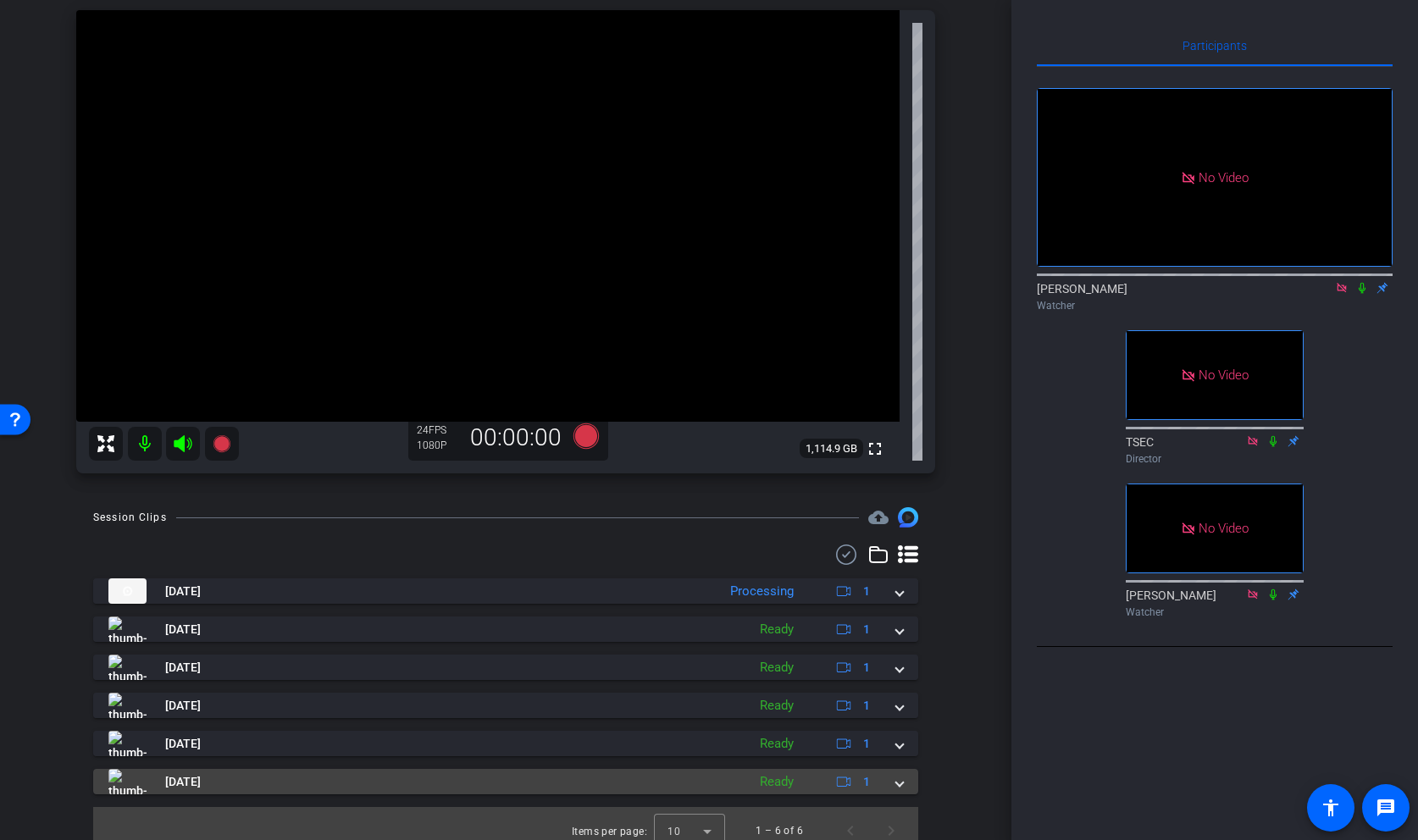
scroll to position [180, 0]
